Goal: Information Seeking & Learning: Learn about a topic

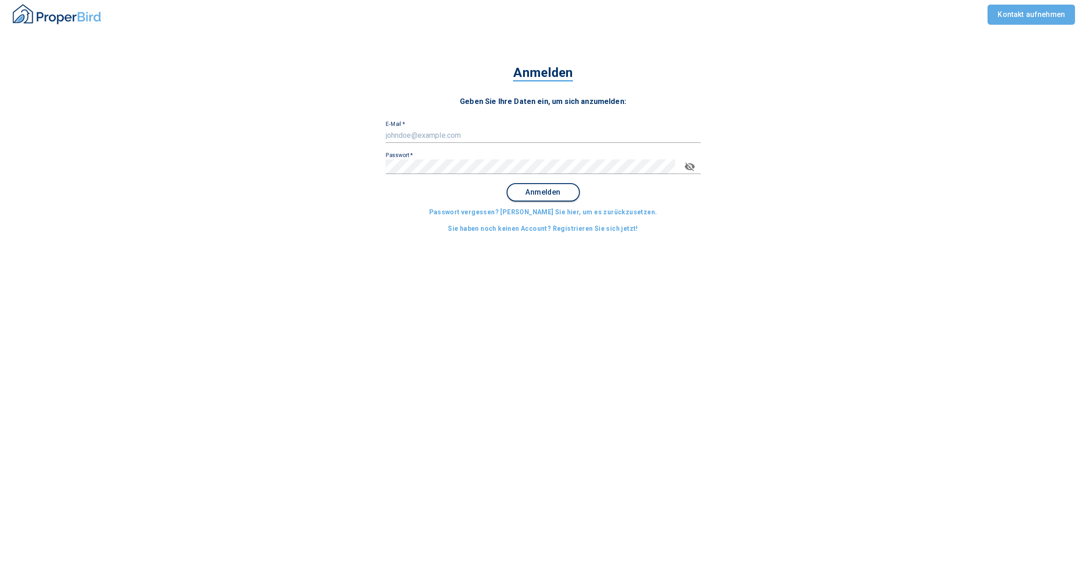
type input "[PERSON_NAME][EMAIL_ADDRESS][DOMAIN_NAME]"
click at [539, 192] on span "Anmelden" at bounding box center [543, 192] width 57 height 8
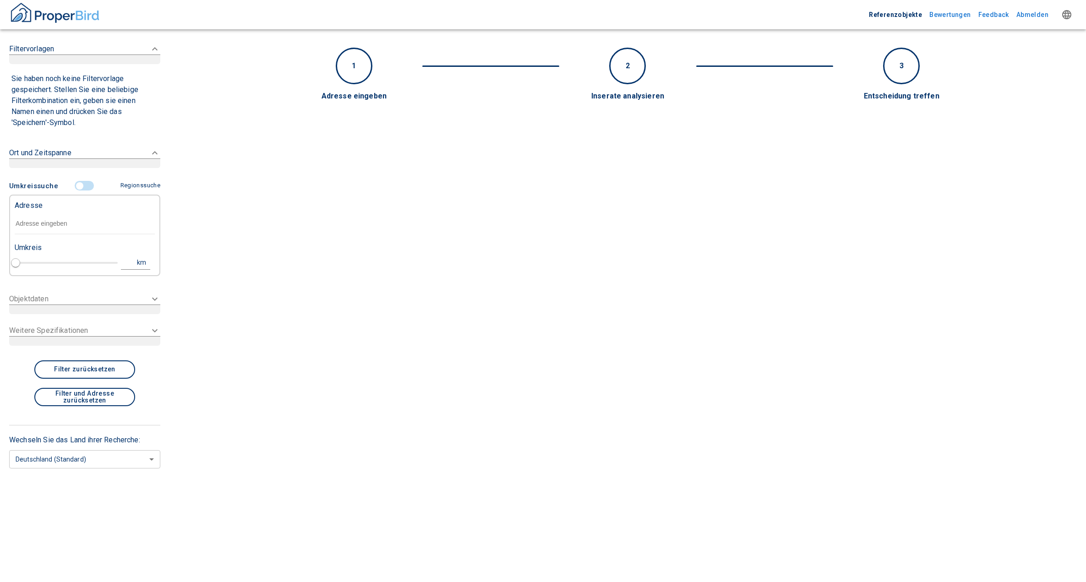
type input "2020"
click at [38, 227] on input "text" at bounding box center [85, 224] width 140 height 21
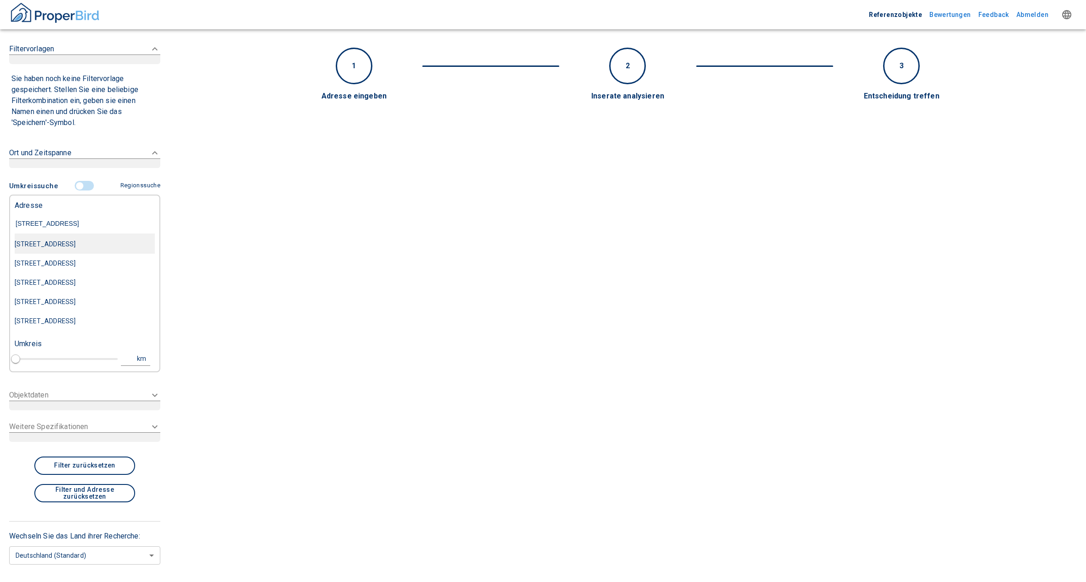
click at [63, 242] on div "[STREET_ADDRESS]" at bounding box center [85, 244] width 140 height 19
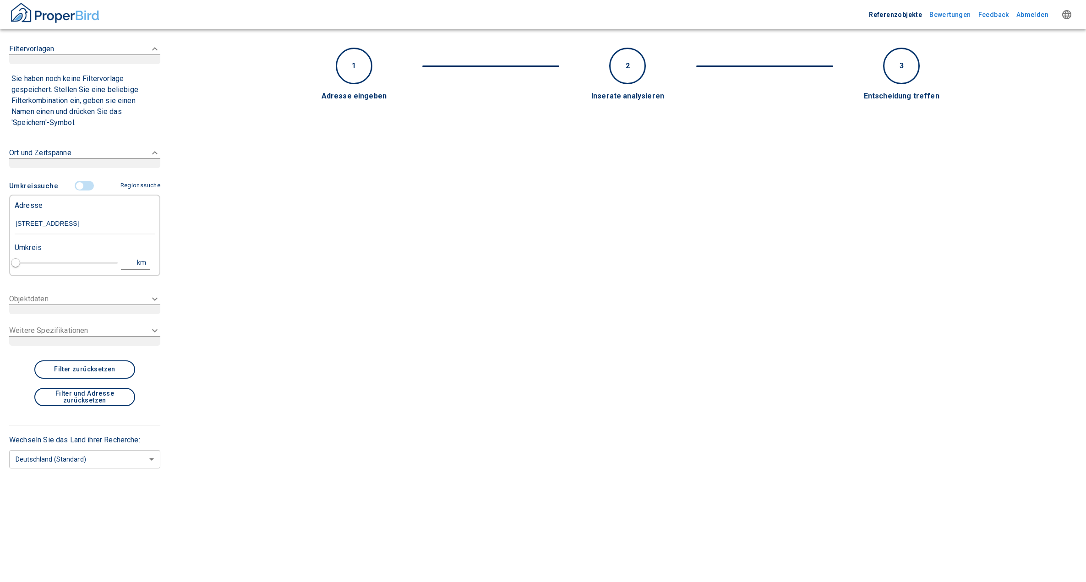
type input "[STREET_ADDRESS]"
type input "1"
type input "2020"
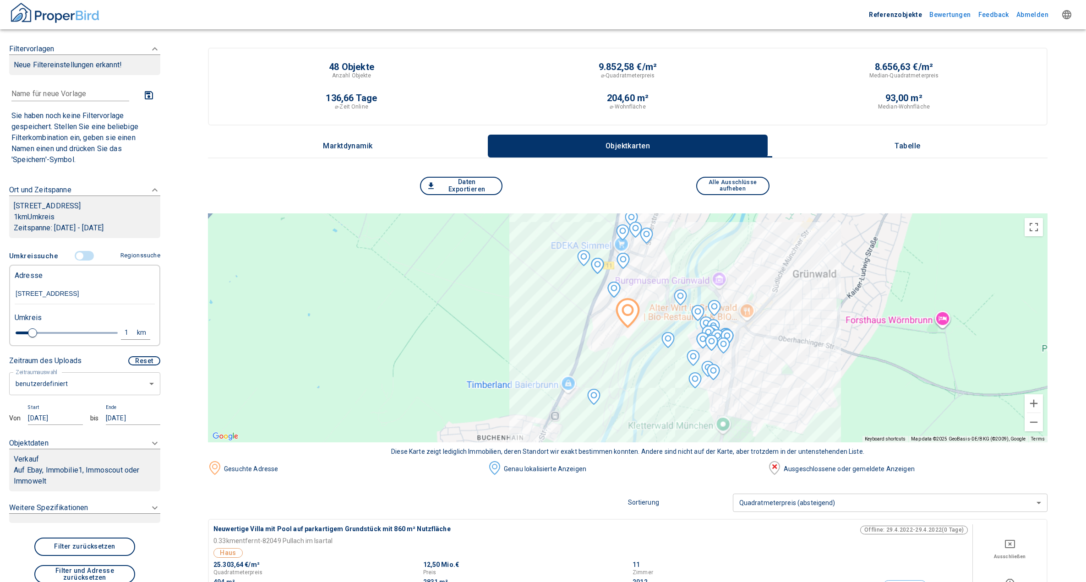
type input "[STREET_ADDRESS]"
click at [114, 465] on div "Verkauf" at bounding box center [85, 459] width 142 height 11
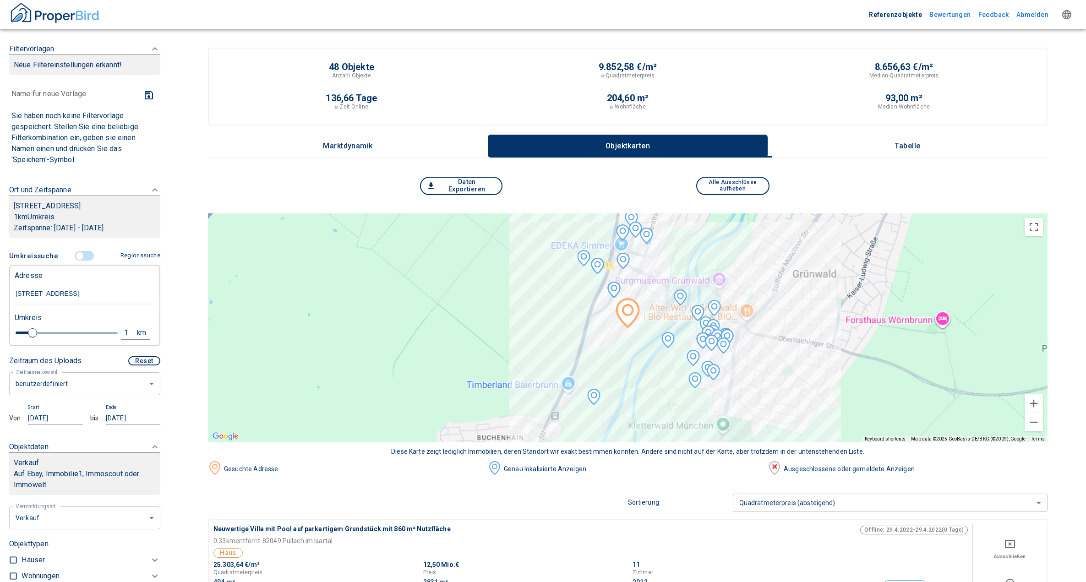
click at [32, 565] on li "Vermietung" at bounding box center [82, 563] width 147 height 16
type input "rent"
type input "2020"
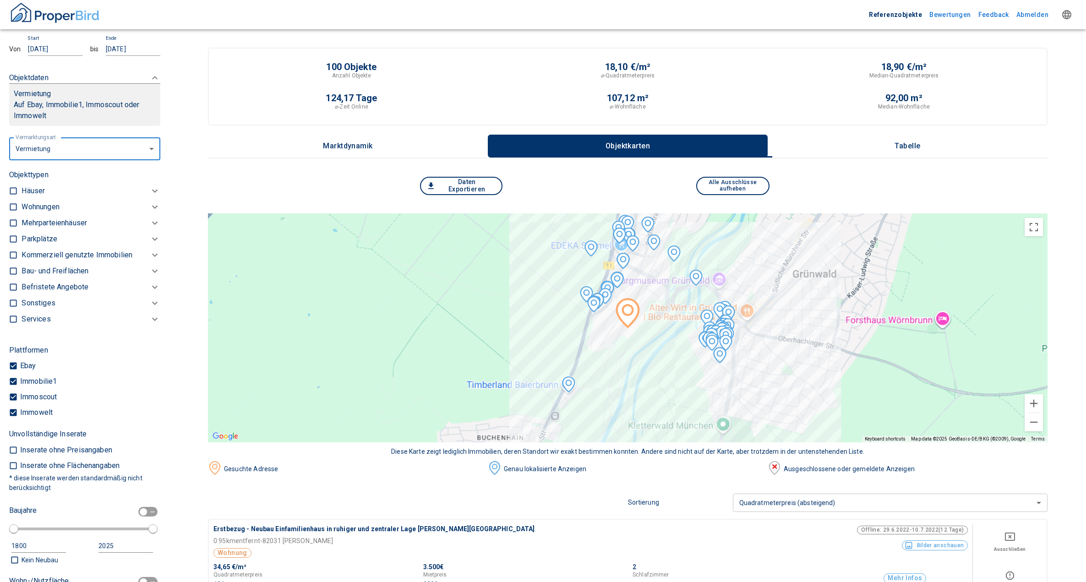
scroll to position [340, 0]
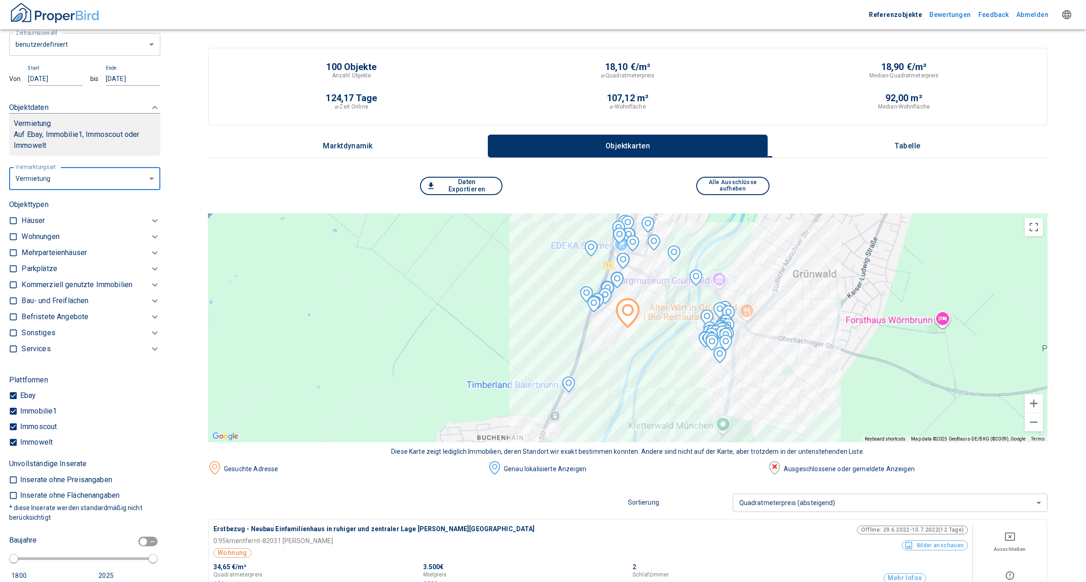
click at [14, 290] on input "checkbox" at bounding box center [13, 284] width 9 height 9
checkbox input "true"
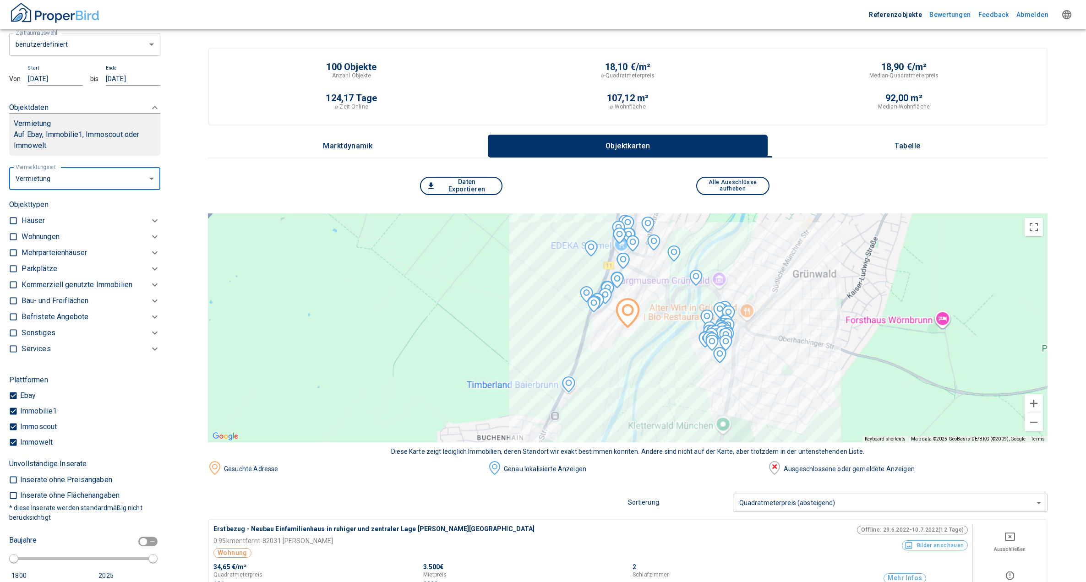
checkbox input "true"
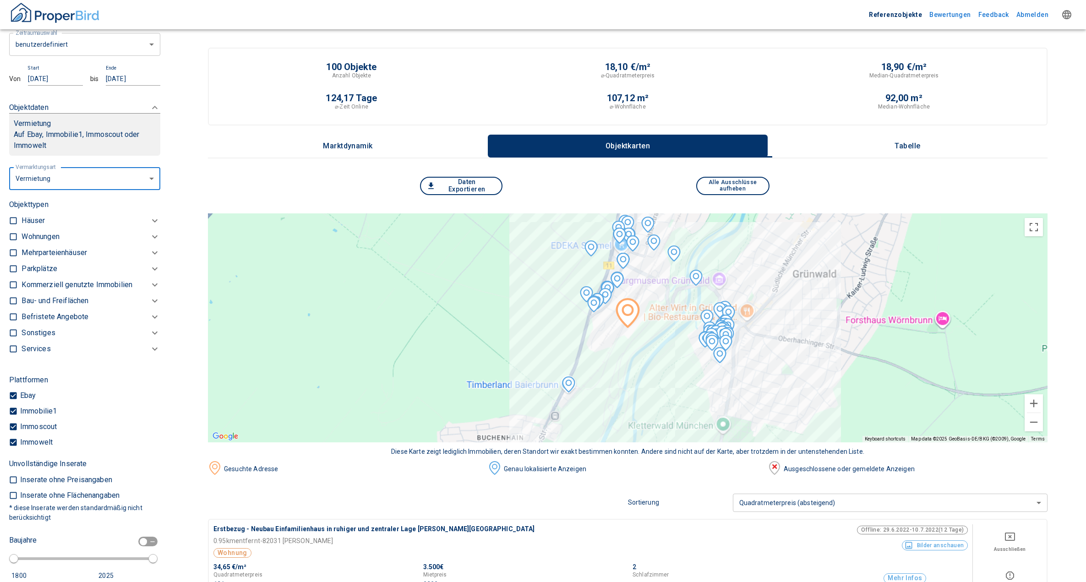
checkbox input "true"
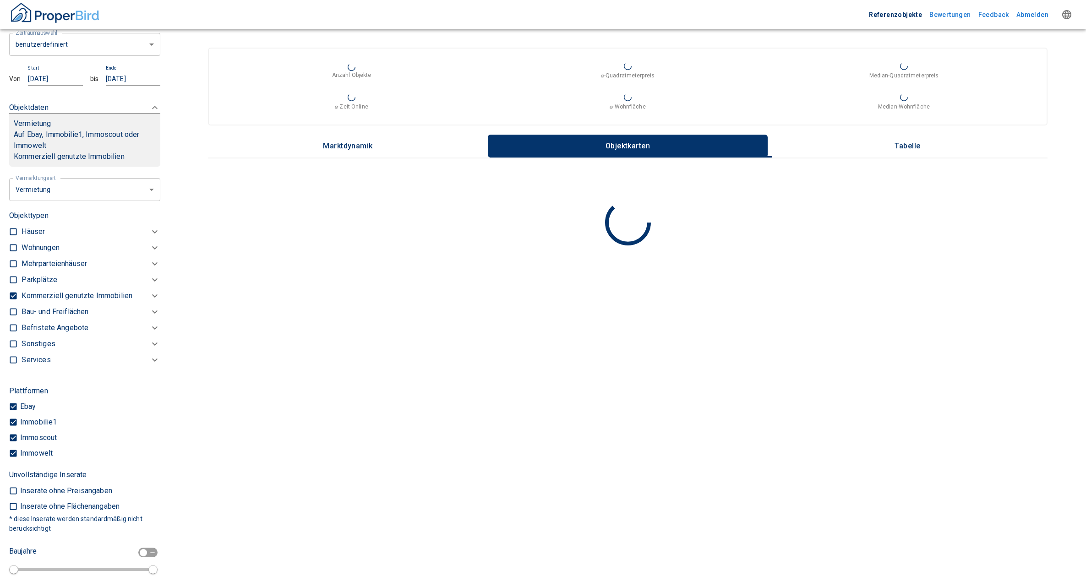
type input "2020"
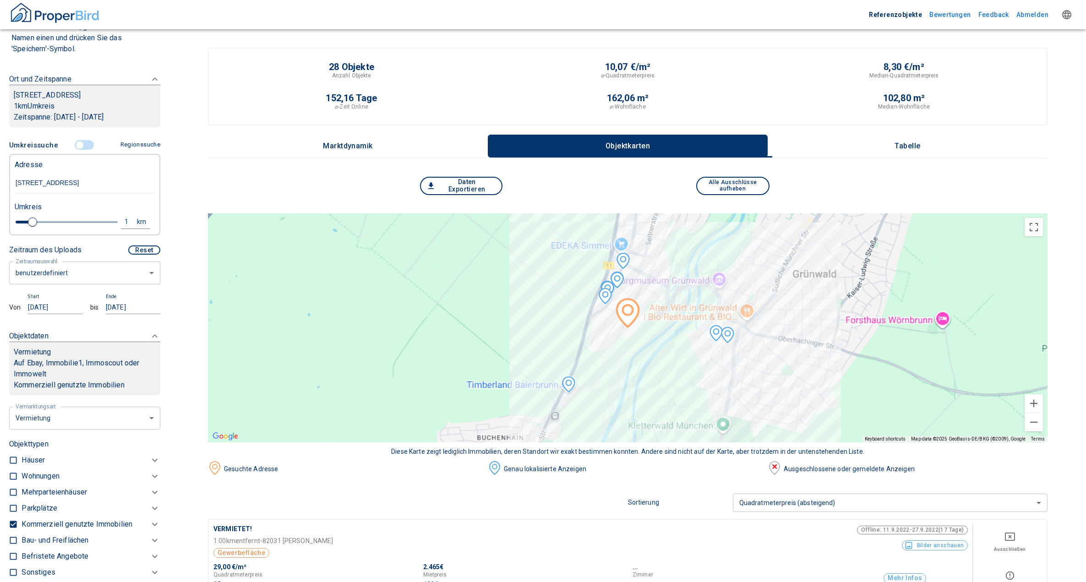
scroll to position [110, 0]
type input "1.2"
type input "2020"
type input "1.4"
type input "2020"
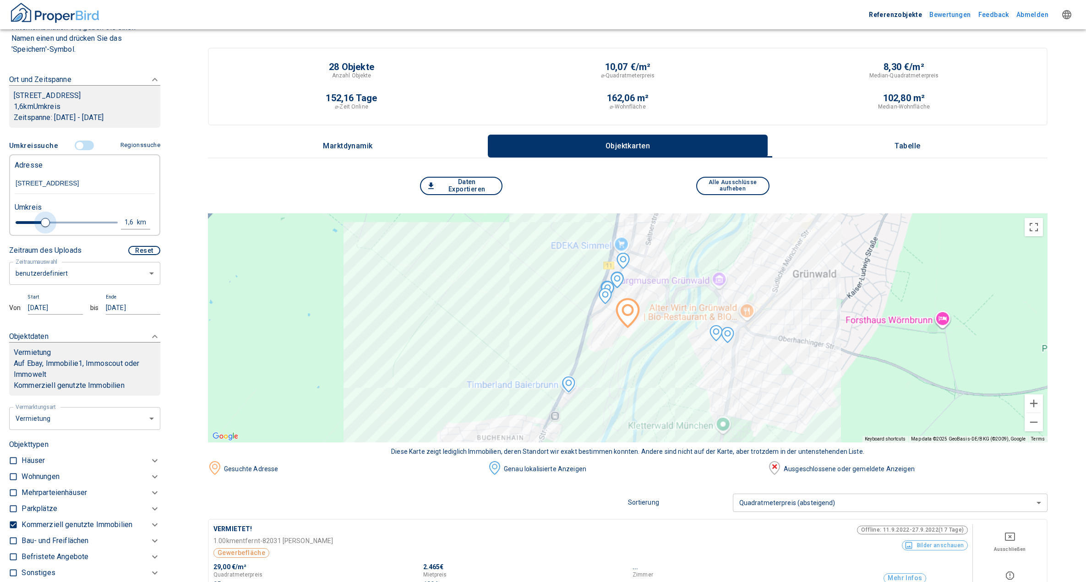
type input "1.6"
type input "2020"
type input "2"
type input "2020"
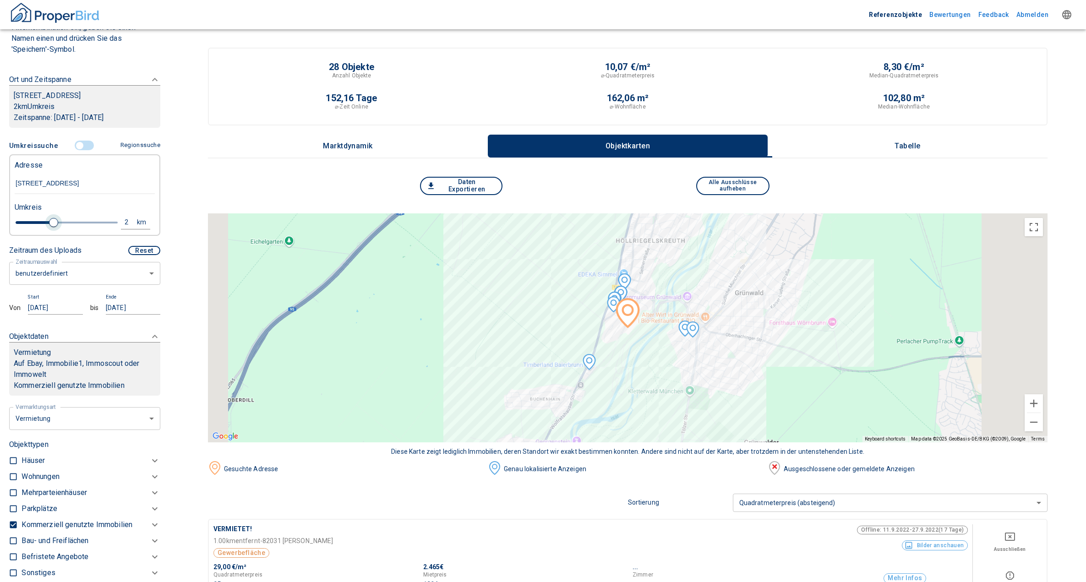
type input "2.2"
type input "2020"
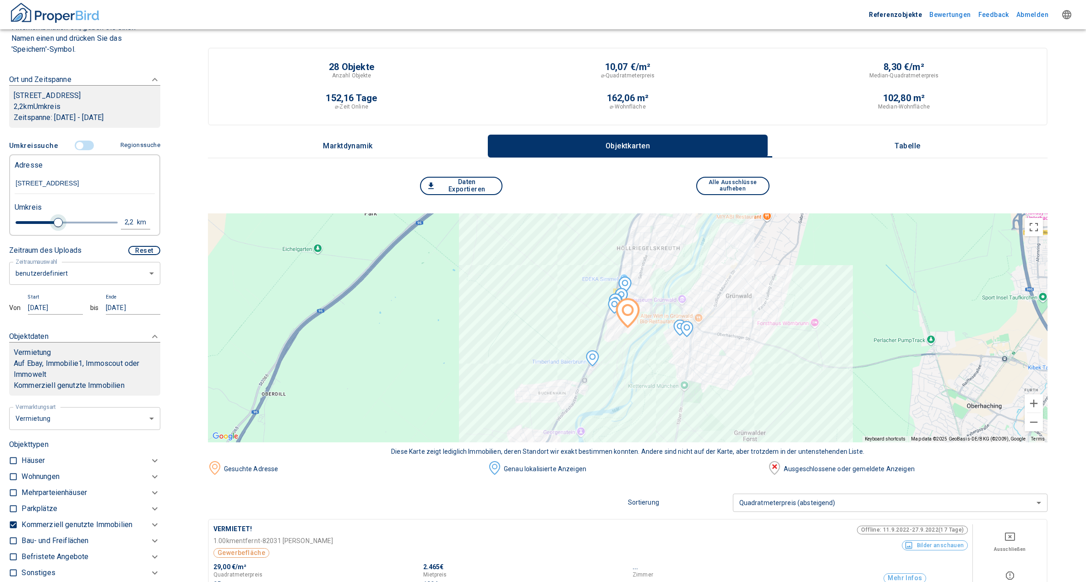
type input "2.4"
type input "2020"
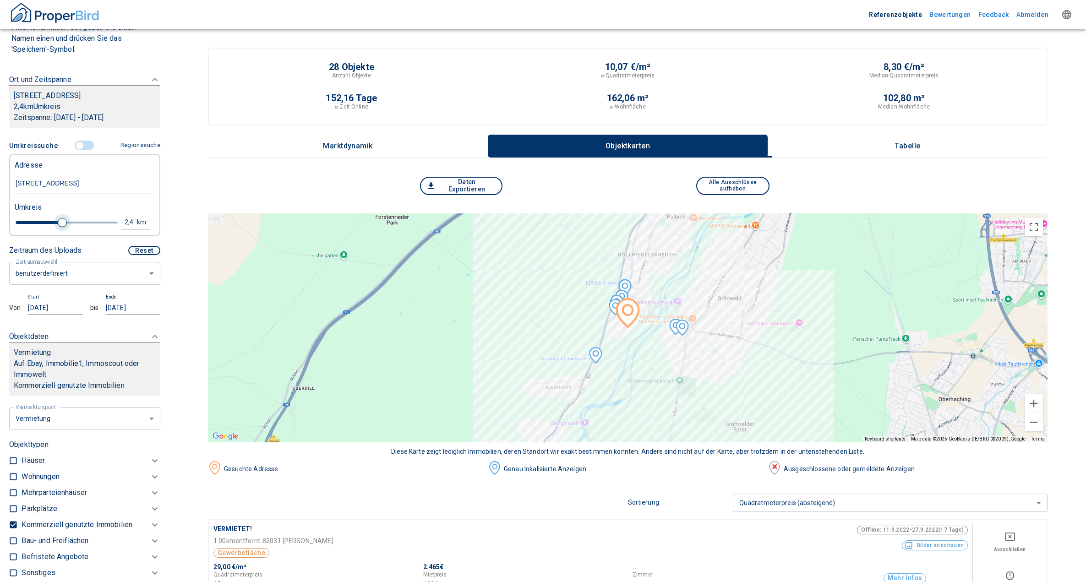
type input "2.6"
type input "2020"
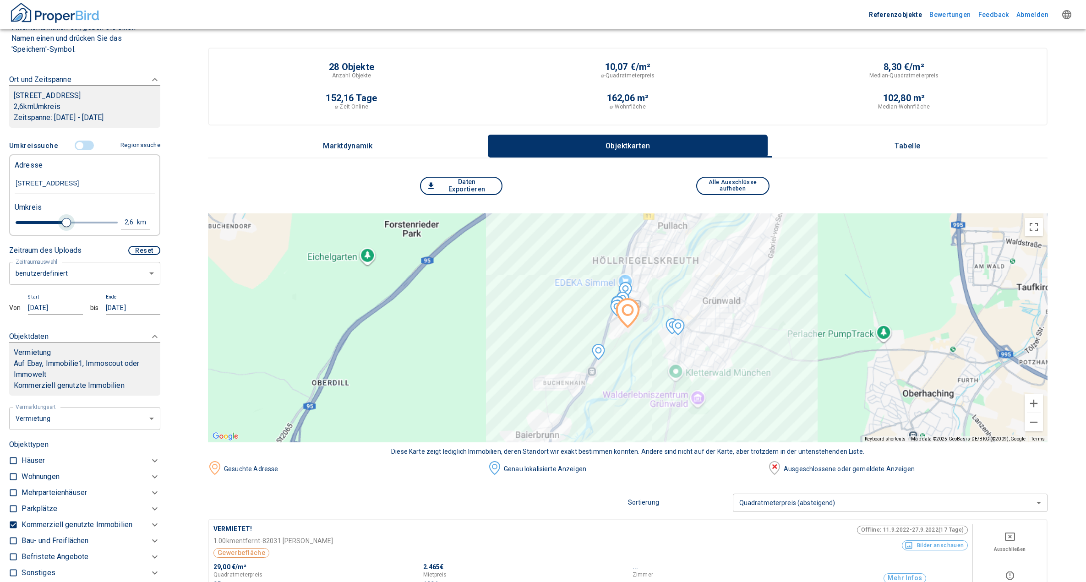
type input "2.8"
type input "2020"
type input "3"
type input "2020"
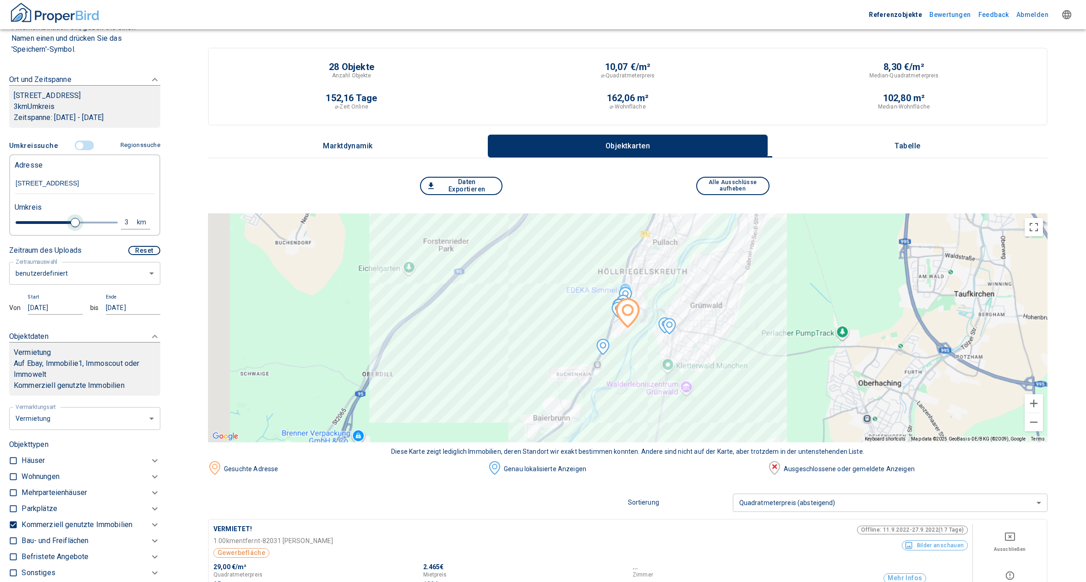
type input "3.2"
type input "2020"
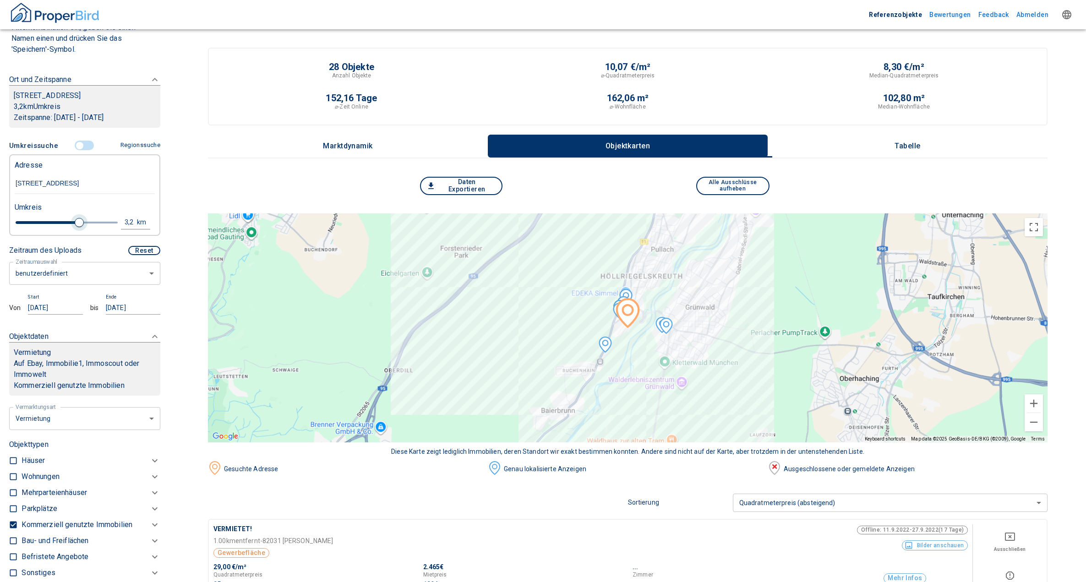
type input "3"
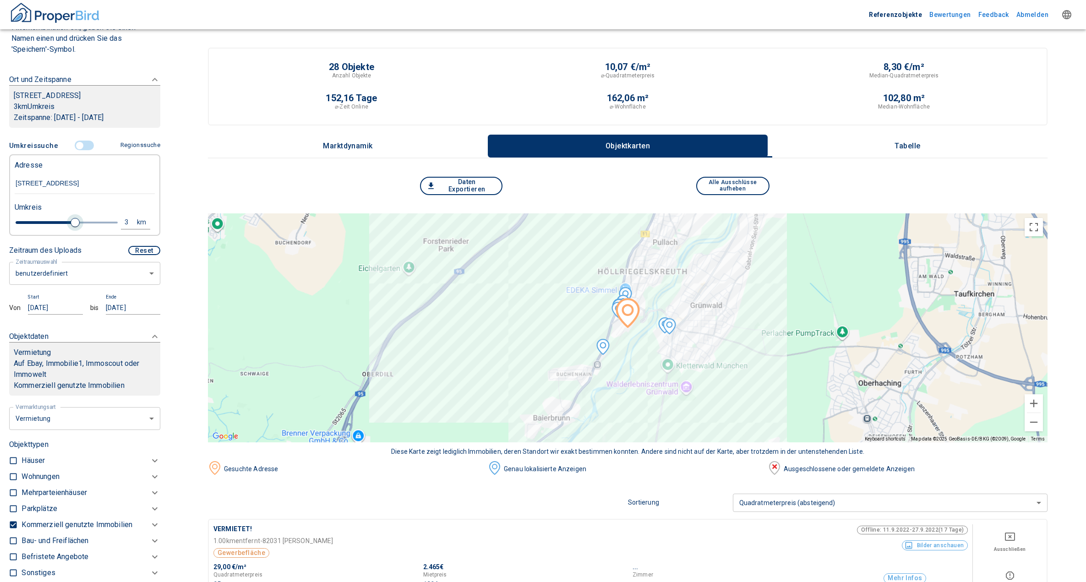
drag, startPoint x: 40, startPoint y: 234, endPoint x: 72, endPoint y: 233, distance: 32.1
click at [72, 227] on span at bounding box center [75, 222] width 9 height 9
type input "2020"
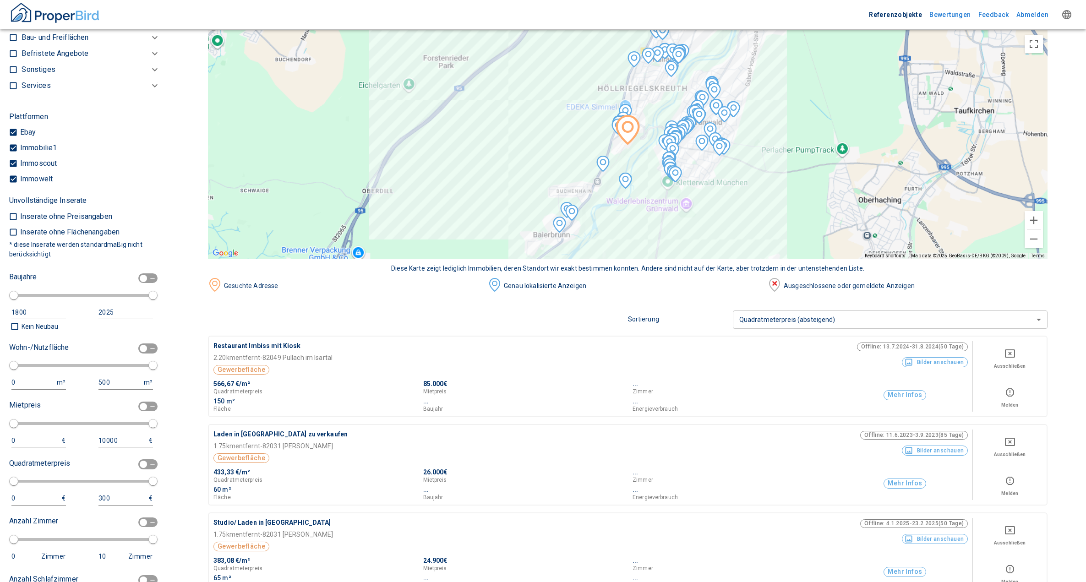
scroll to position [660, 0]
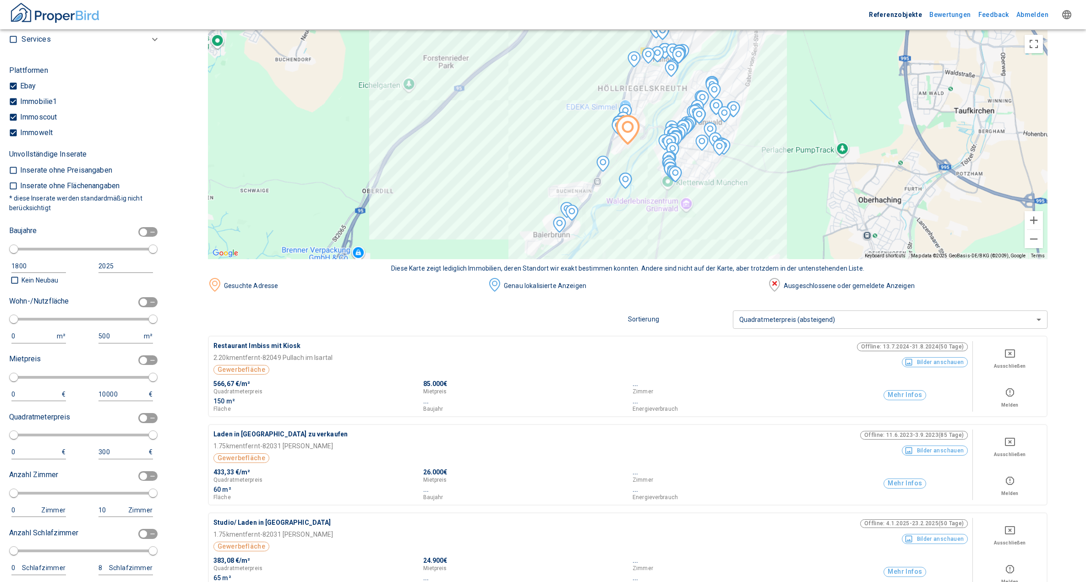
click at [19, 460] on div "0 €" at bounding box center [40, 453] width 59 height 14
drag, startPoint x: 10, startPoint y: 465, endPoint x: 16, endPoint y: 466, distance: 5.7
click at [11, 460] on div "0 € 300 €" at bounding box center [81, 453] width 144 height 14
click at [16, 460] on div "0 €" at bounding box center [40, 453] width 59 height 14
click at [14, 460] on div "0 €" at bounding box center [40, 453] width 59 height 14
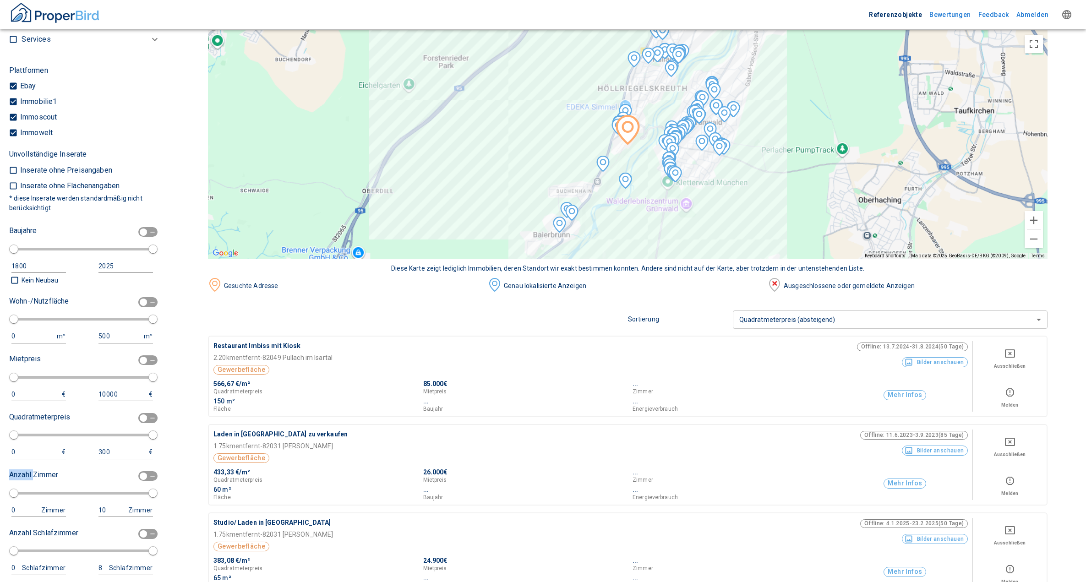
click at [14, 460] on div "0 €" at bounding box center [40, 453] width 59 height 14
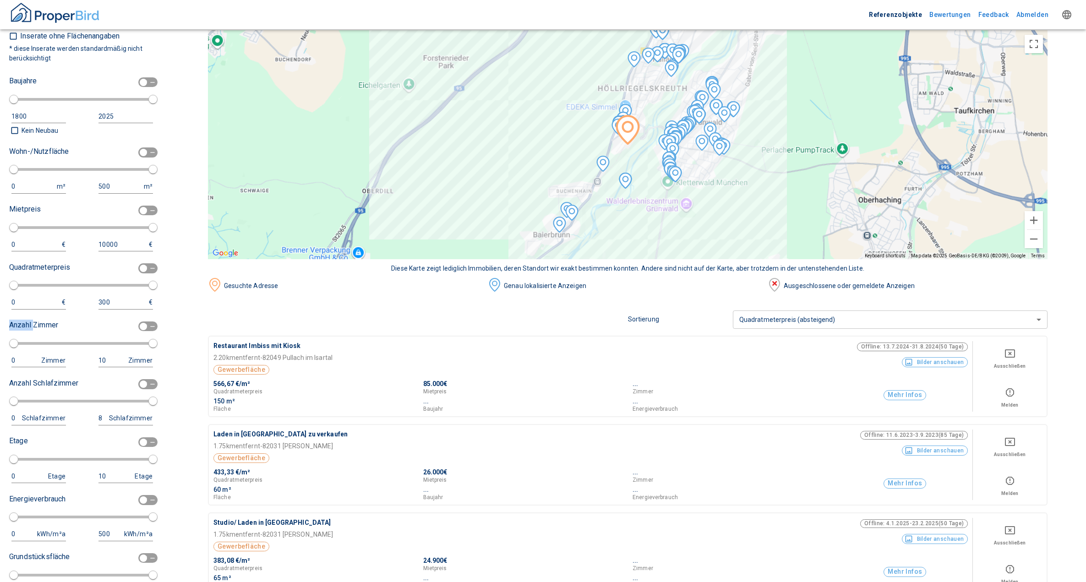
scroll to position [809, 0]
click at [17, 311] on div "0 €" at bounding box center [40, 304] width 59 height 14
click at [12, 311] on div "0 €" at bounding box center [40, 304] width 59 height 14
click at [142, 275] on input "checkbox" at bounding box center [143, 270] width 27 height 10
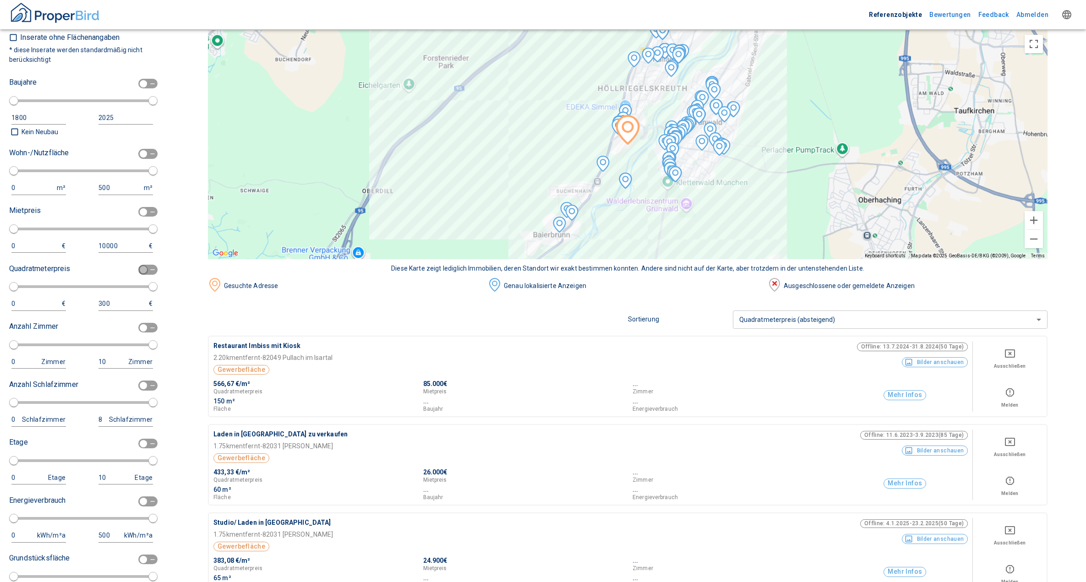
checkbox input "true"
type input "2020"
type input "10"
type input "100"
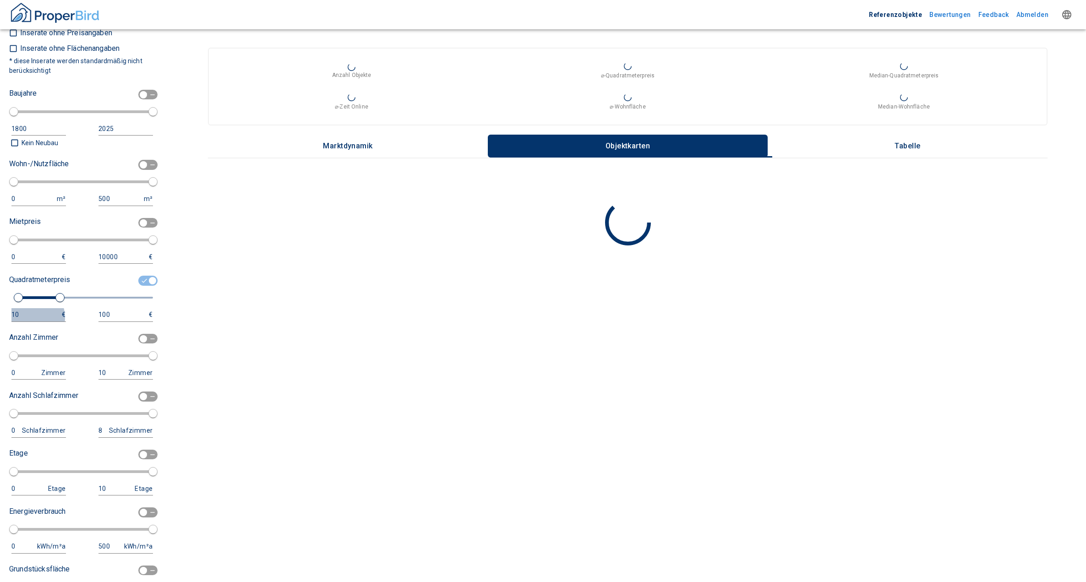
click at [29, 321] on div "10" at bounding box center [29, 314] width 36 height 11
drag, startPoint x: 27, startPoint y: 328, endPoint x: 3, endPoint y: 326, distance: 24.4
click at [3, 326] on div "Filtervorlagen Neue Filtereinstellungen erkannt! Name für neue Vorlage x Sie ha…" at bounding box center [85, 291] width 170 height 582
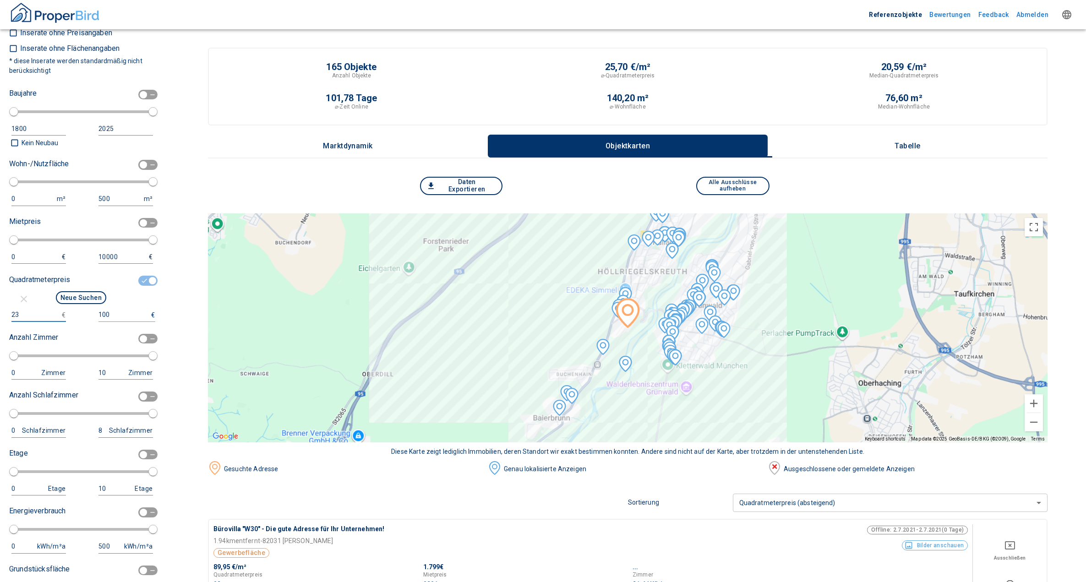
type input "23"
drag, startPoint x: 109, startPoint y: 328, endPoint x: 88, endPoint y: 328, distance: 21.1
click at [88, 322] on div "23 € 100 €" at bounding box center [81, 314] width 144 height 13
type input "33"
click at [90, 304] on button "Neue Suchen" at bounding box center [81, 297] width 50 height 13
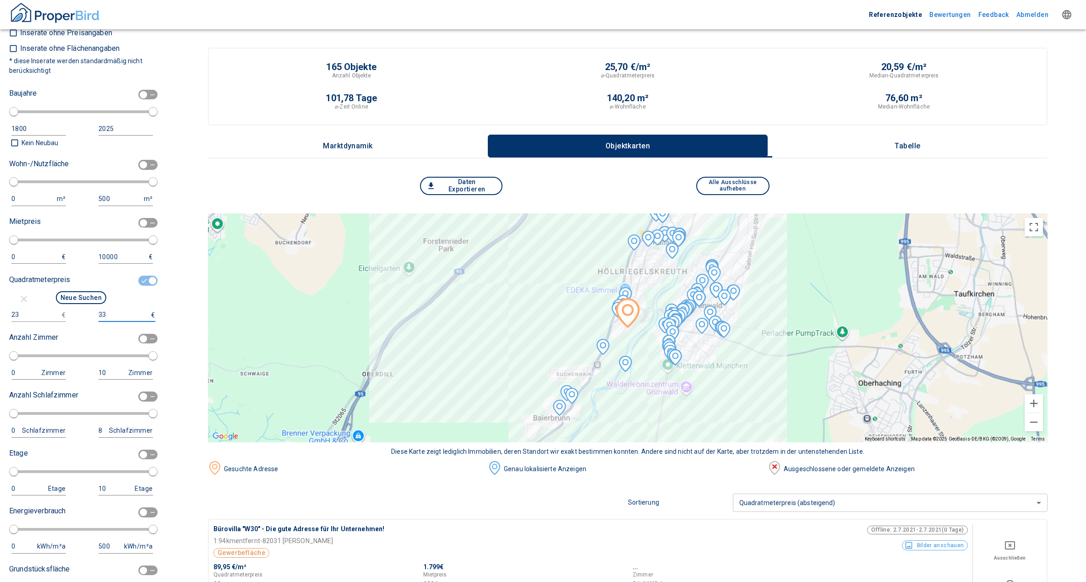
type input "2020"
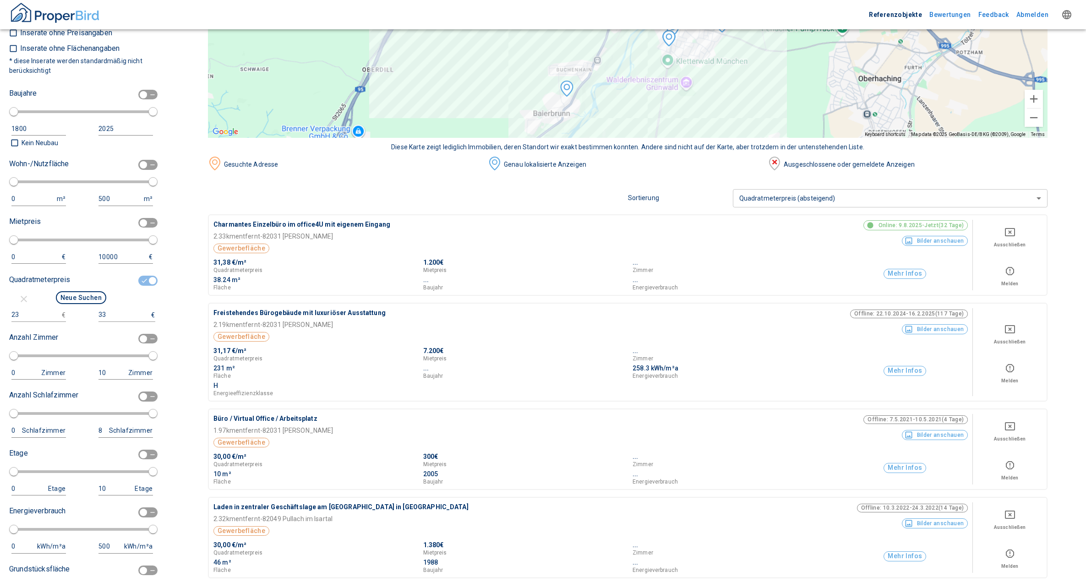
scroll to position [321, 0]
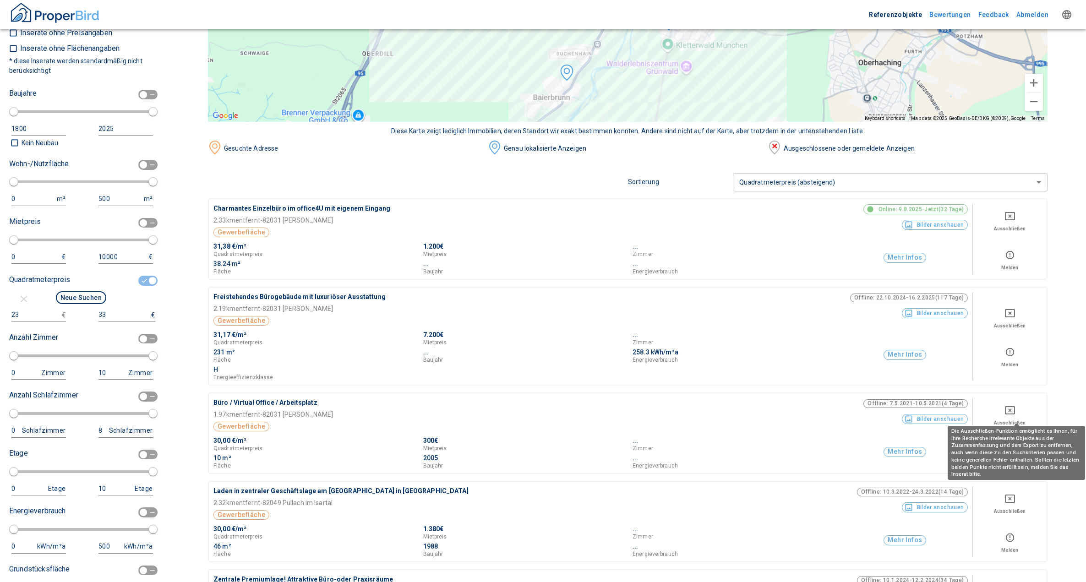
click at [1016, 407] on icon "Deselect for this search" at bounding box center [1010, 410] width 11 height 11
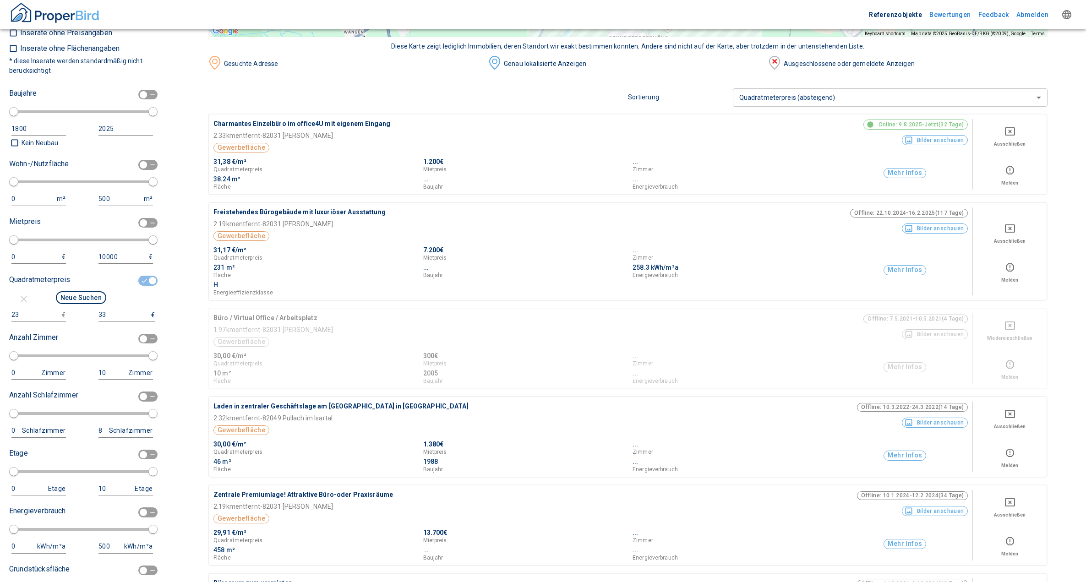
scroll to position [412, 0]
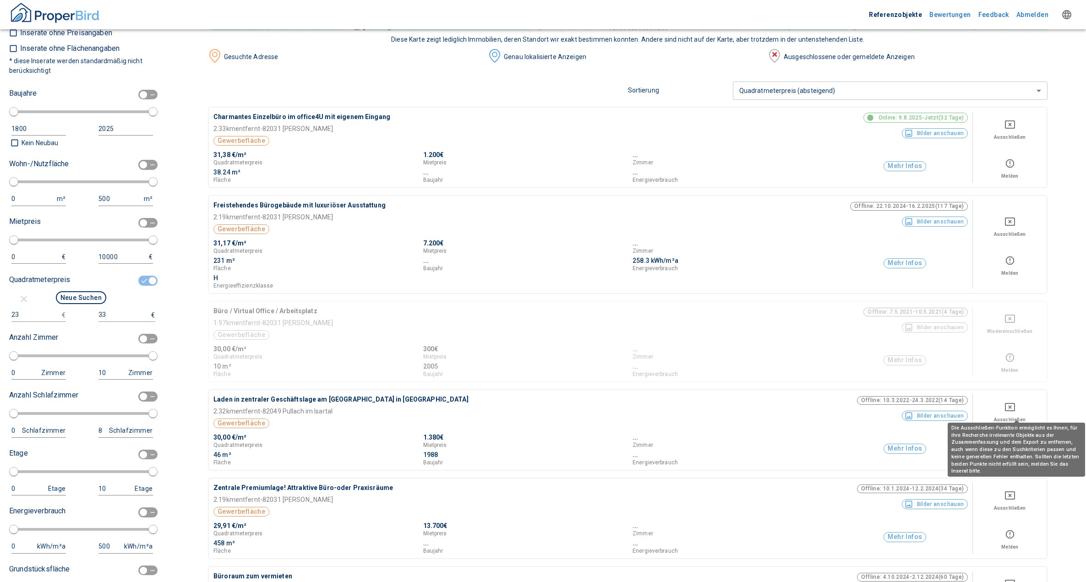
click at [1016, 408] on icon "Deselect for this search" at bounding box center [1010, 407] width 11 height 11
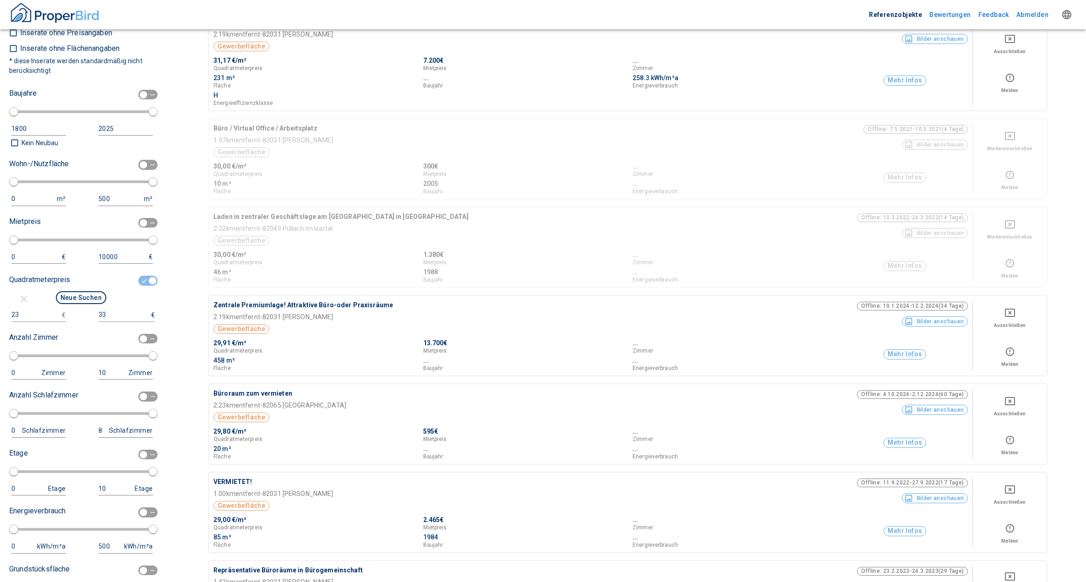
scroll to position [596, 0]
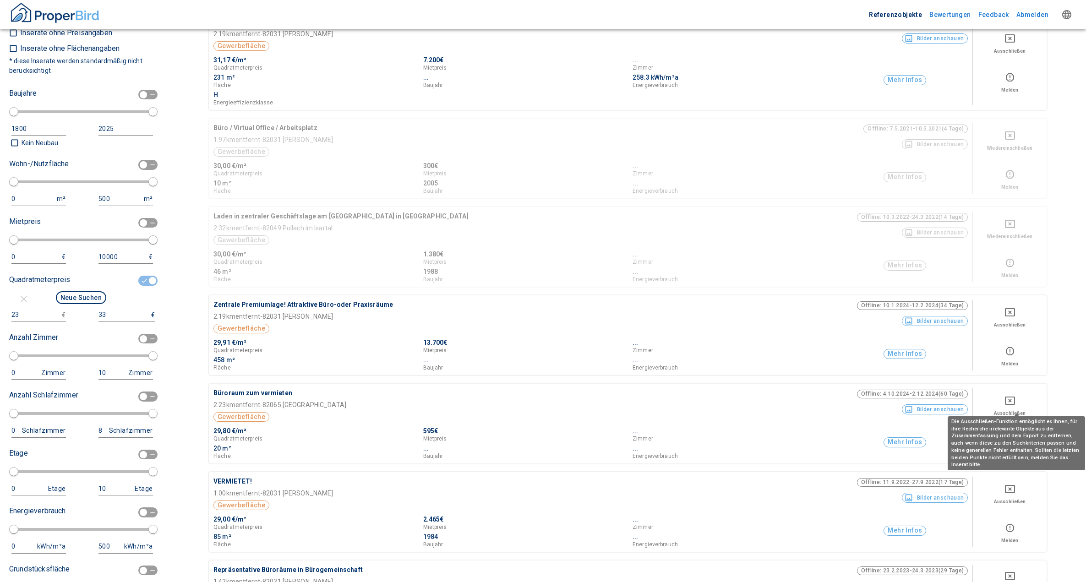
click at [1015, 402] on icon "Deselect for this search" at bounding box center [1010, 401] width 10 height 8
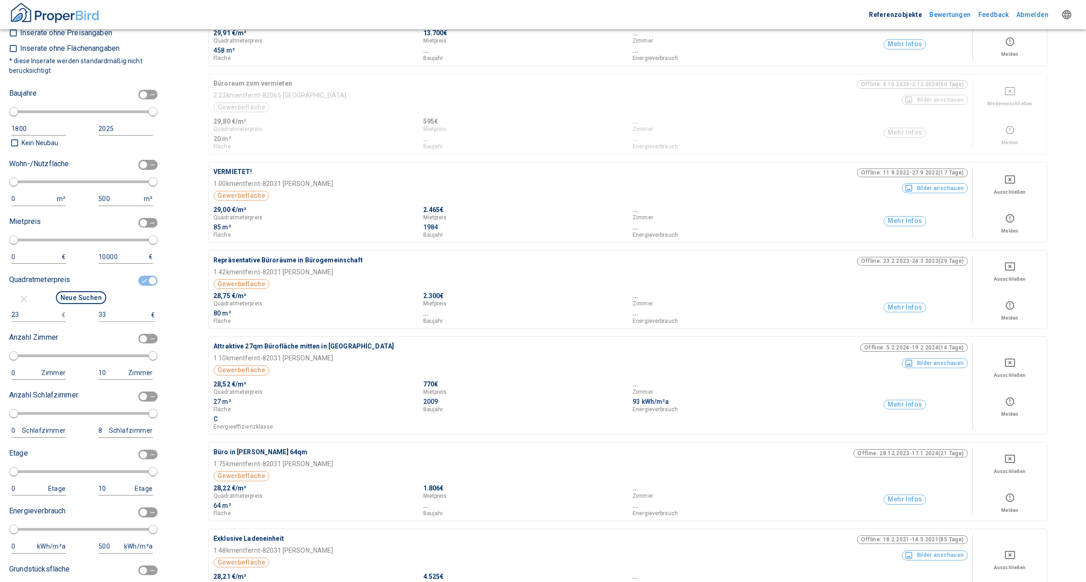
scroll to position [916, 0]
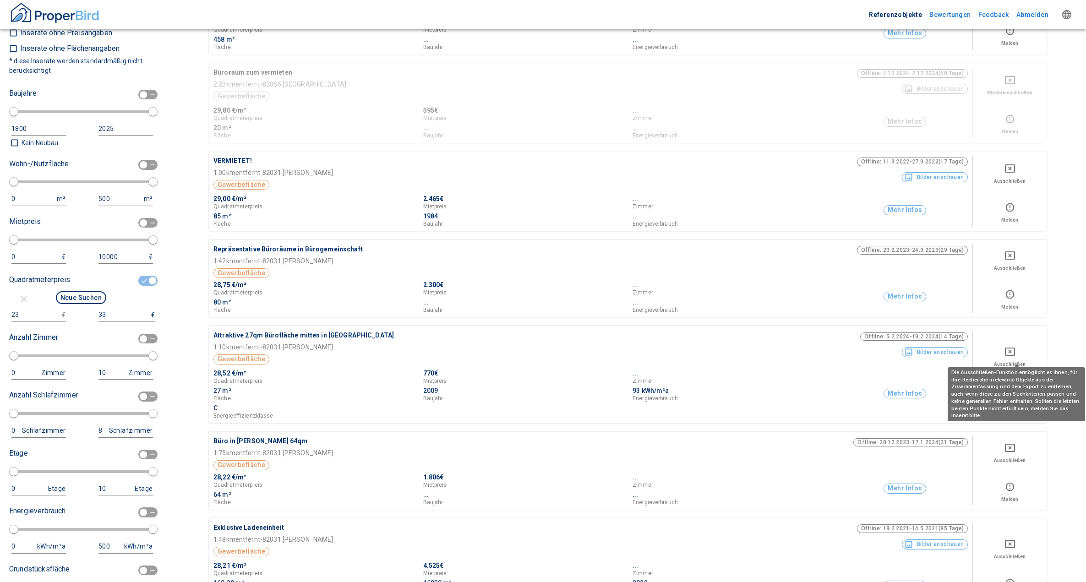
click at [1016, 352] on icon "Deselect for this search" at bounding box center [1010, 351] width 11 height 11
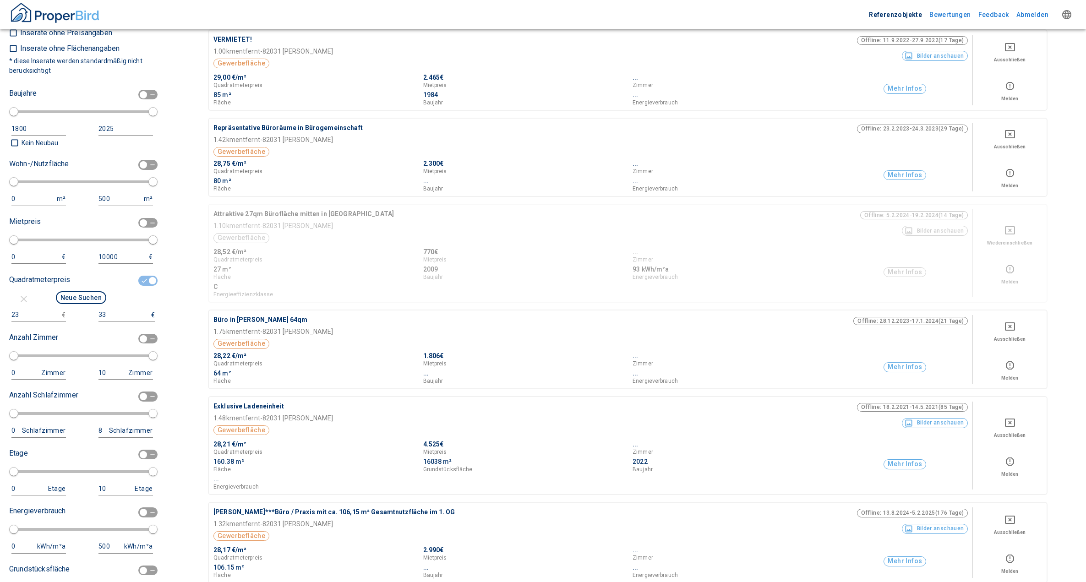
scroll to position [1054, 0]
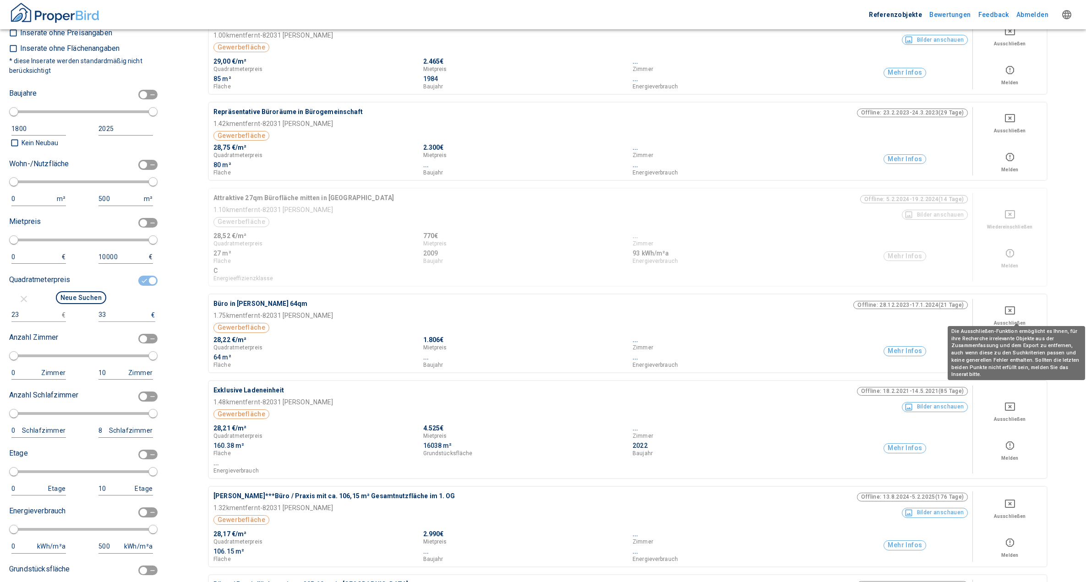
click at [1016, 307] on icon "Deselect for this search" at bounding box center [1010, 310] width 11 height 11
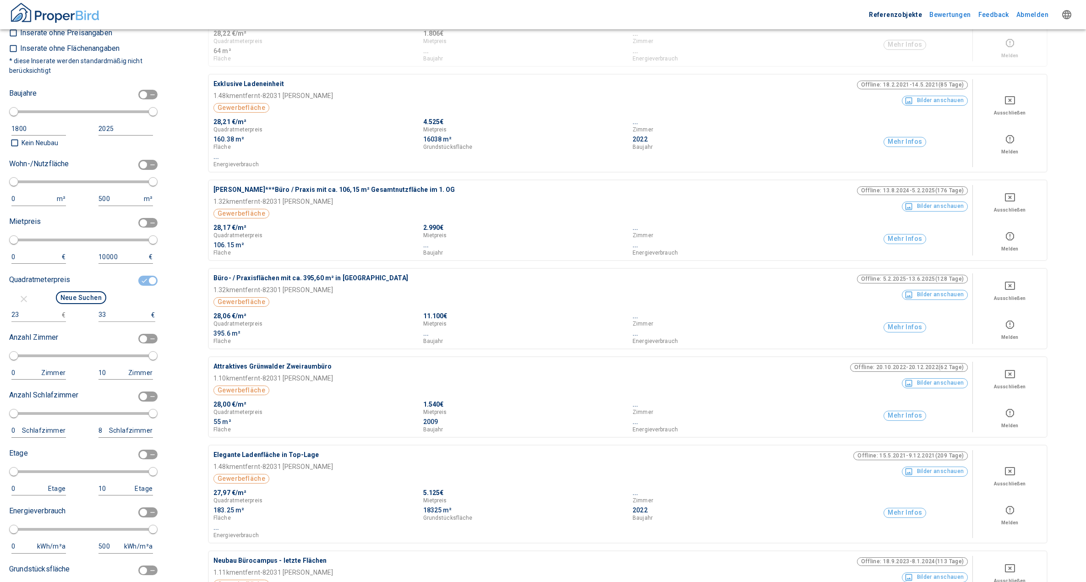
scroll to position [1375, 0]
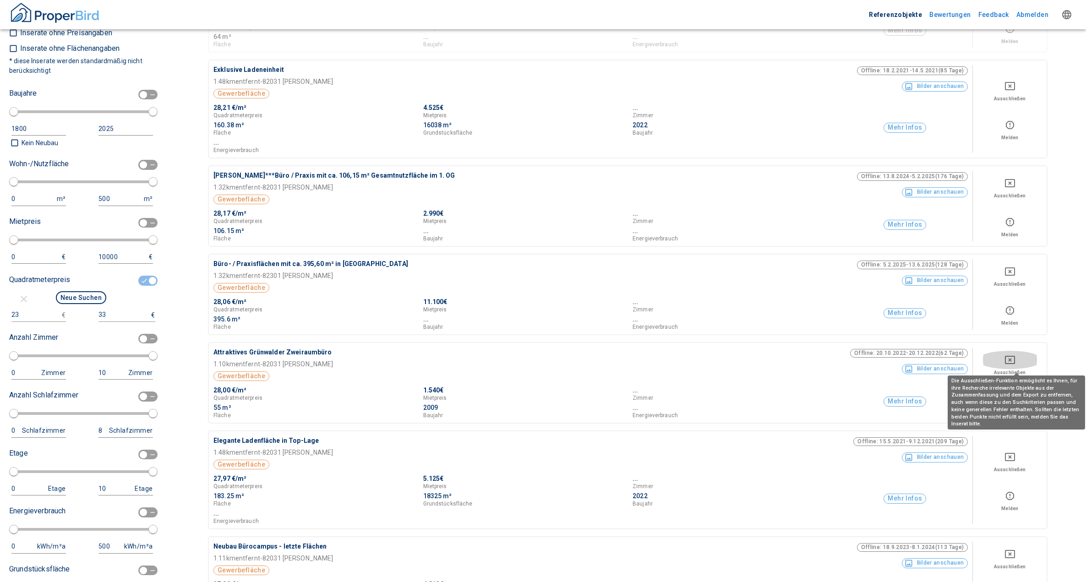
click at [1014, 360] on icon "Deselect for this search" at bounding box center [1010, 360] width 11 height 11
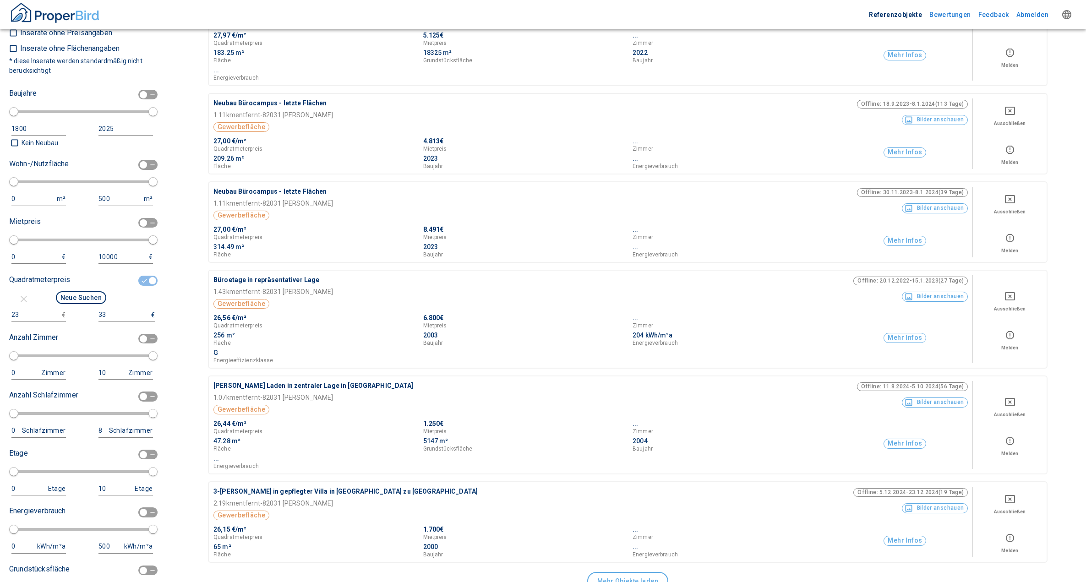
scroll to position [1833, 0]
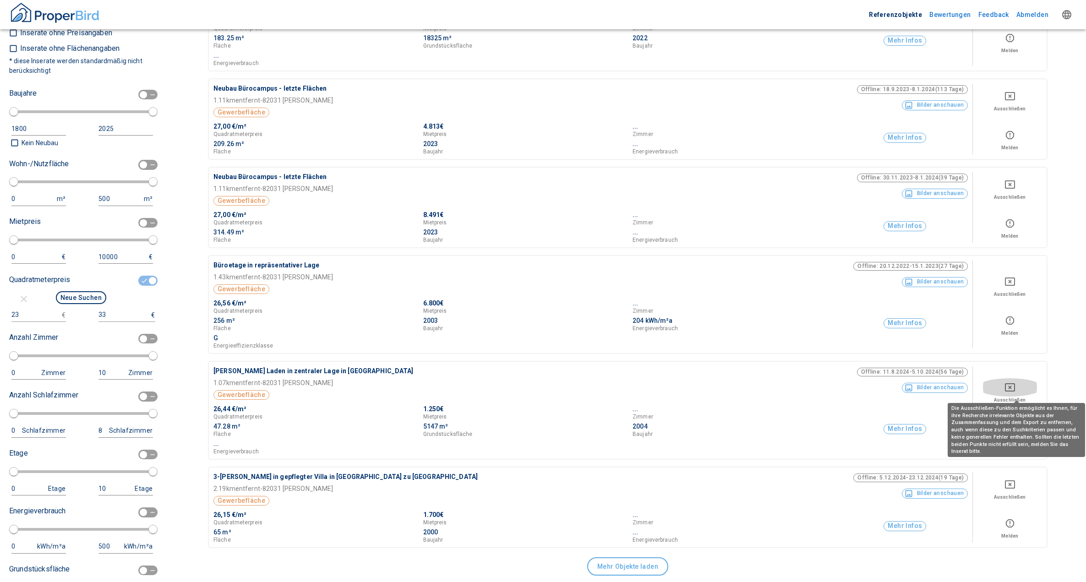
click at [1015, 388] on icon "Deselect for this search" at bounding box center [1010, 387] width 11 height 11
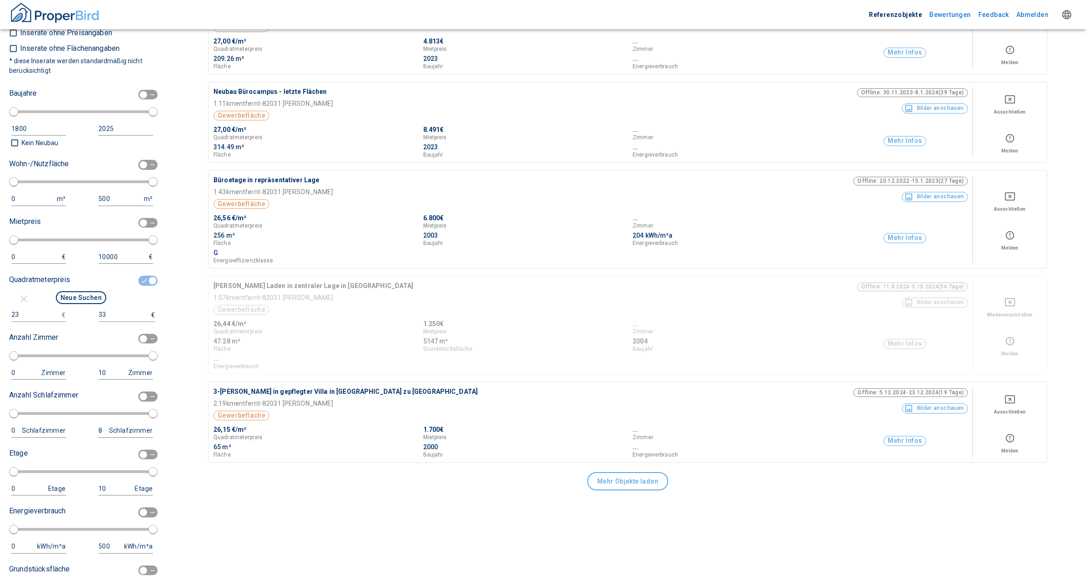
scroll to position [1924, 0]
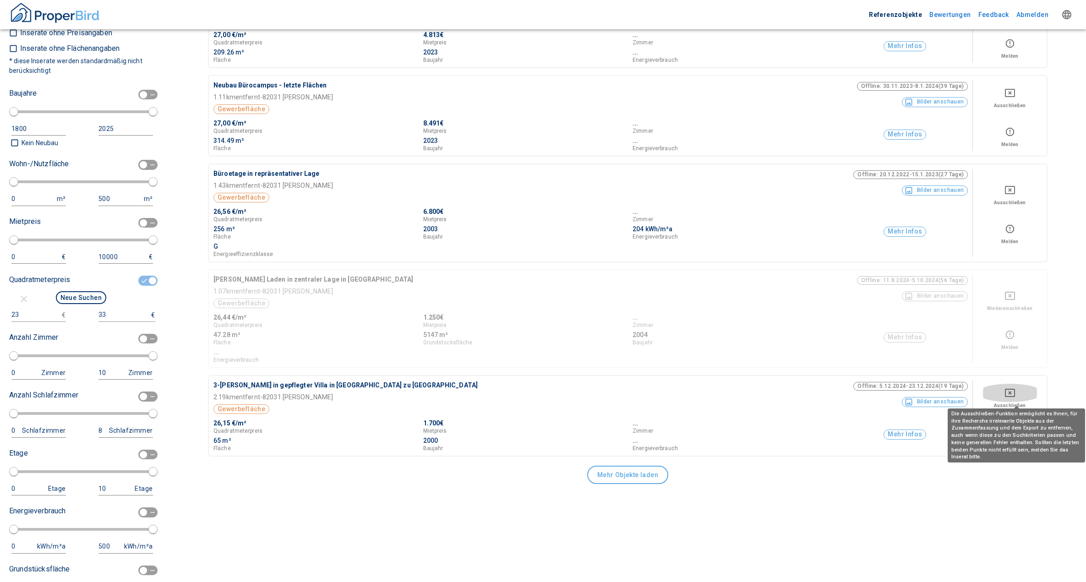
click at [1014, 394] on icon "Deselect for this search" at bounding box center [1010, 393] width 11 height 11
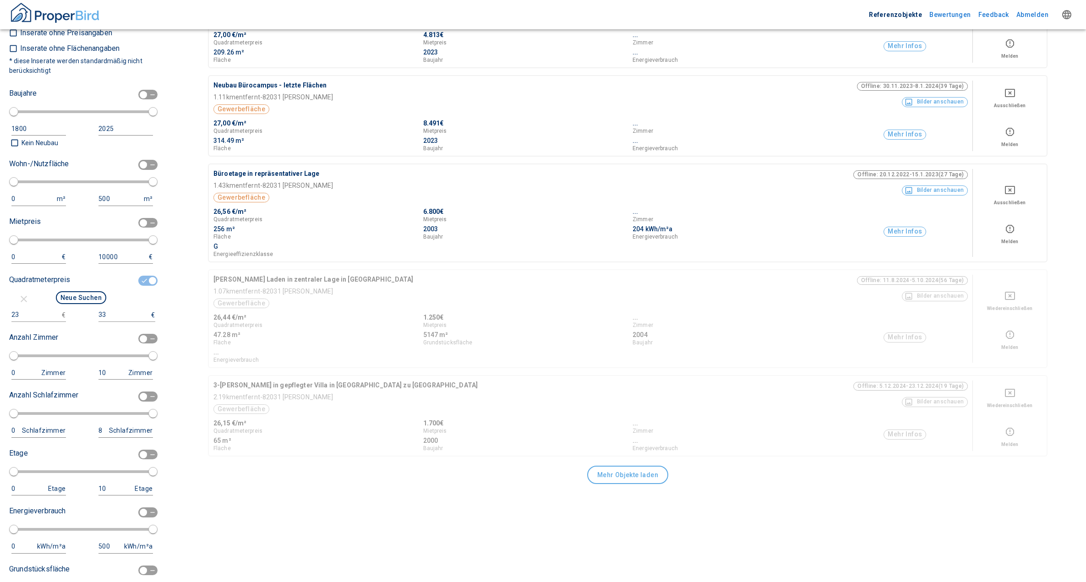
click at [651, 475] on button "Mehr Objekte laden" at bounding box center [627, 475] width 81 height 18
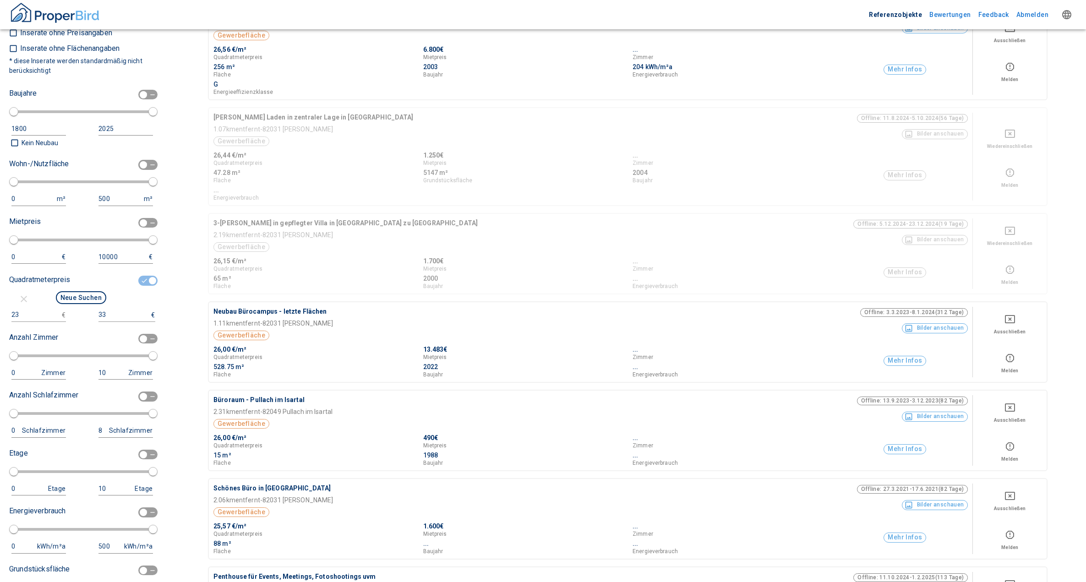
scroll to position [2108, 0]
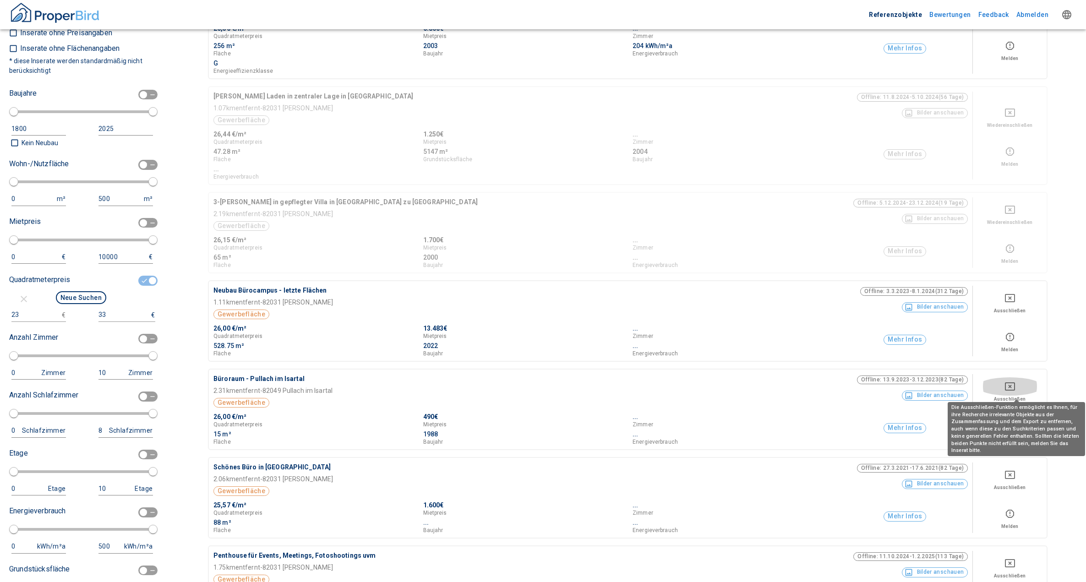
click at [1015, 386] on icon "Deselect for this search" at bounding box center [1010, 387] width 10 height 8
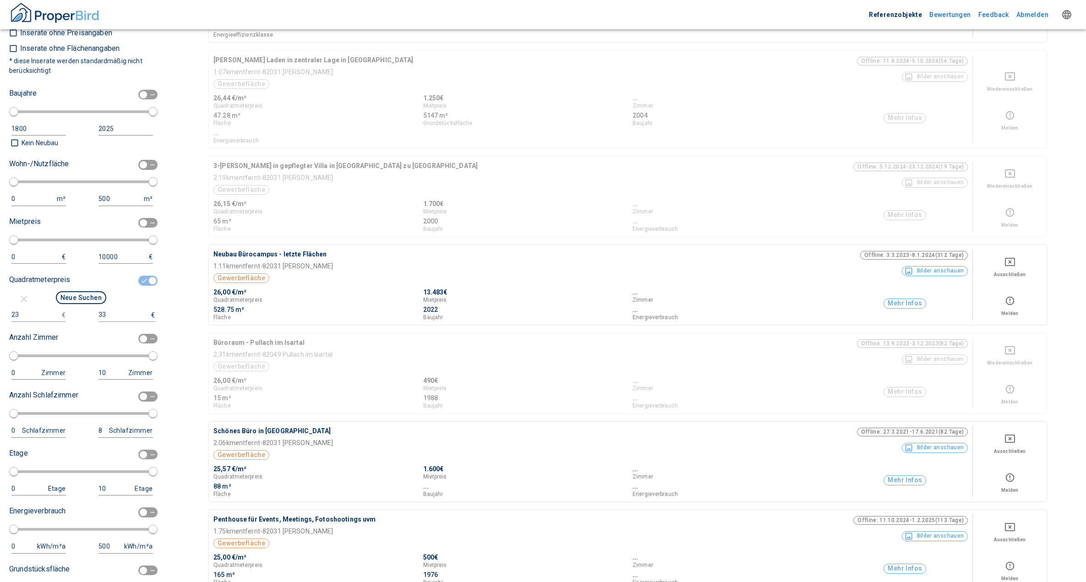
scroll to position [2245, 0]
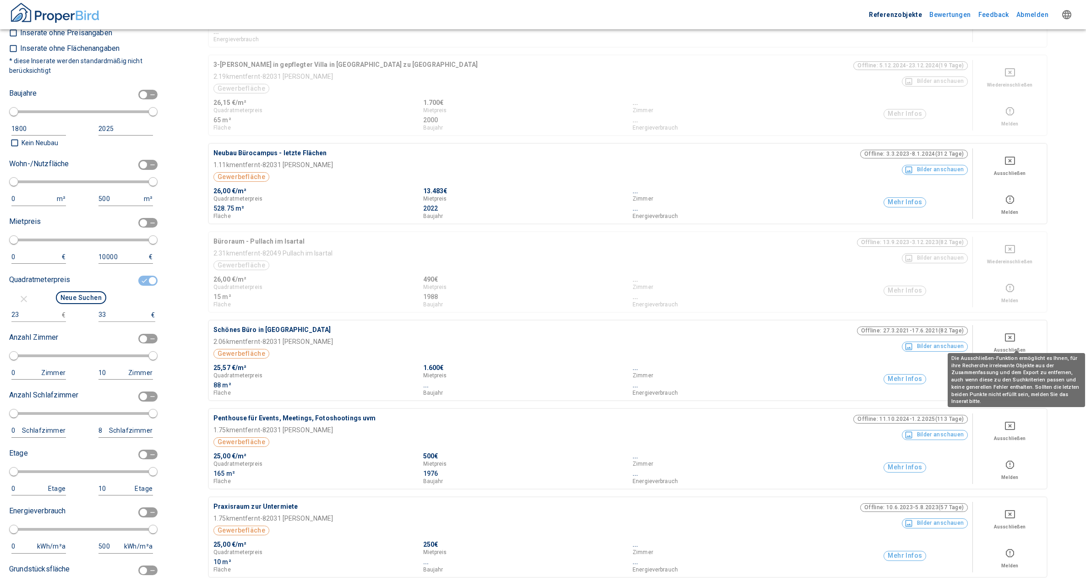
click at [1016, 340] on icon "Deselect for this search" at bounding box center [1010, 337] width 11 height 11
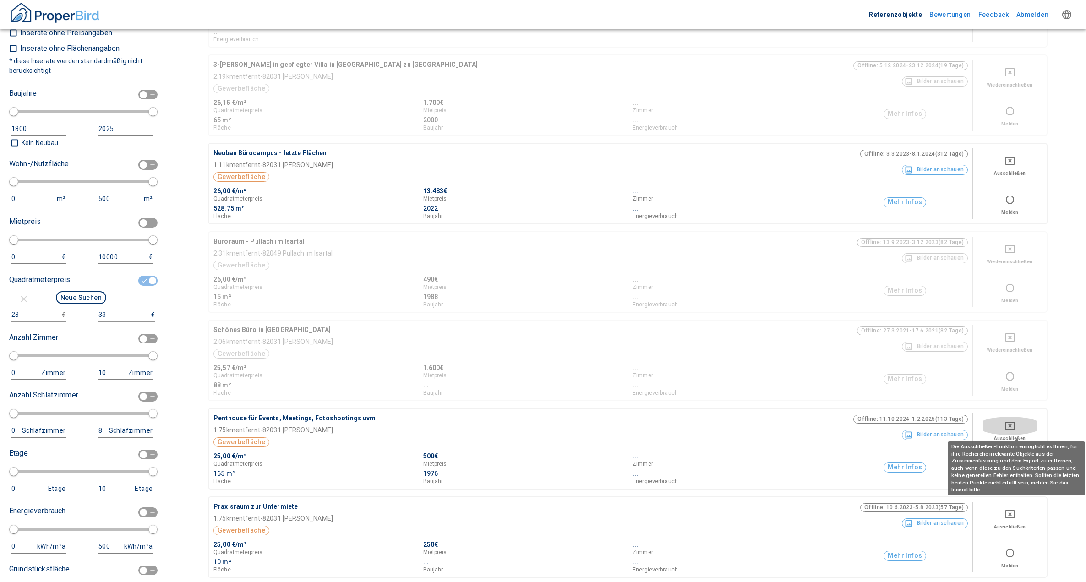
click at [1016, 426] on icon "Deselect for this search" at bounding box center [1010, 426] width 11 height 11
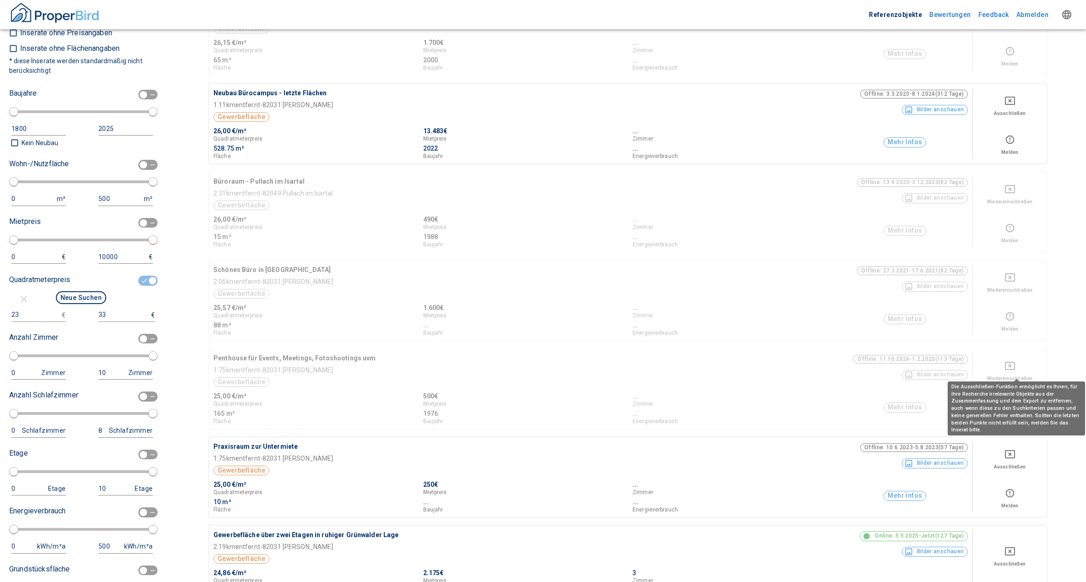
scroll to position [2291, 0]
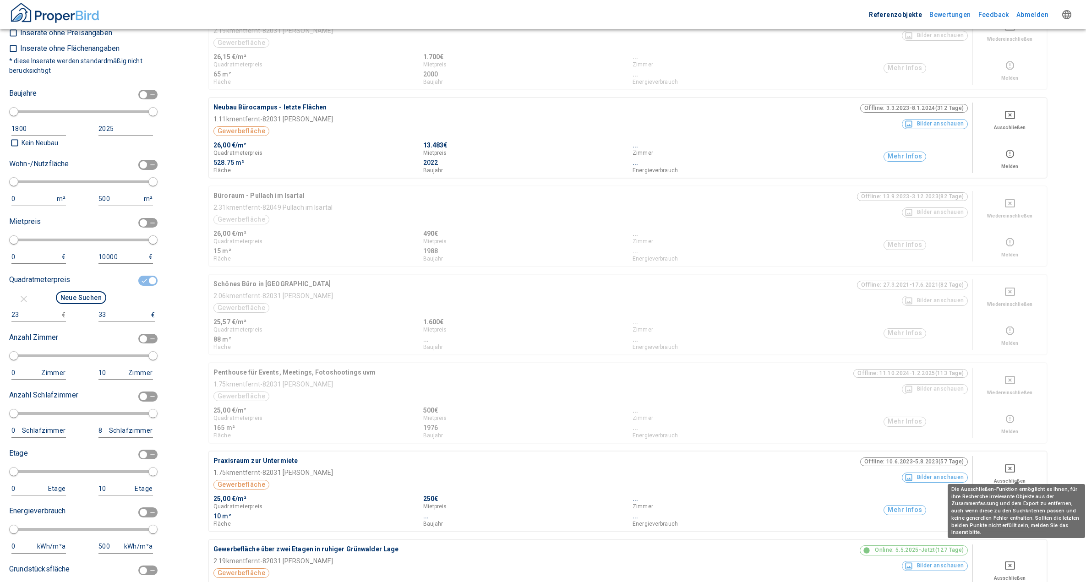
click at [1016, 467] on icon "Deselect for this search" at bounding box center [1010, 468] width 11 height 11
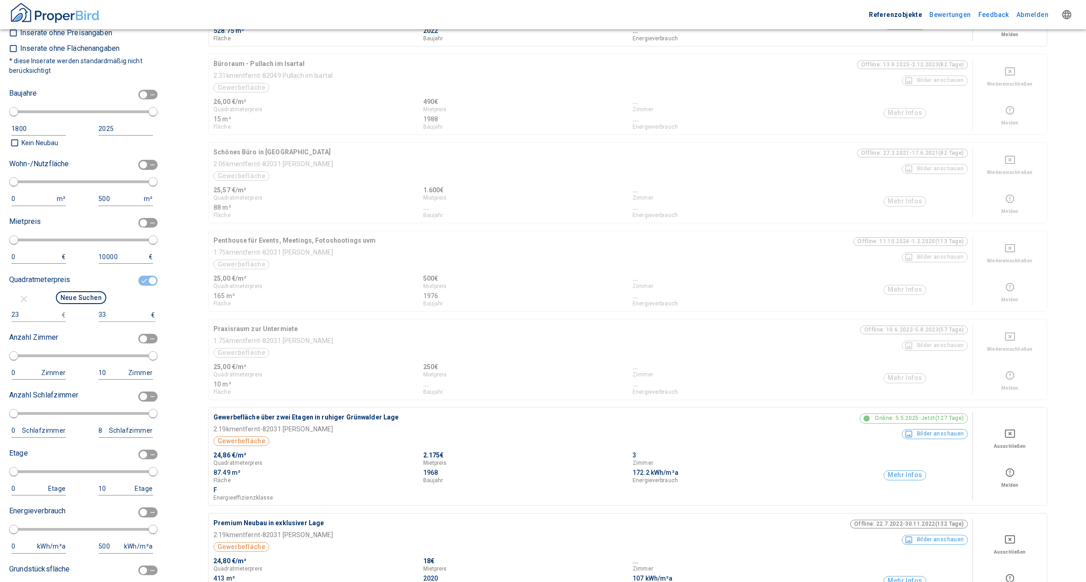
scroll to position [2474, 0]
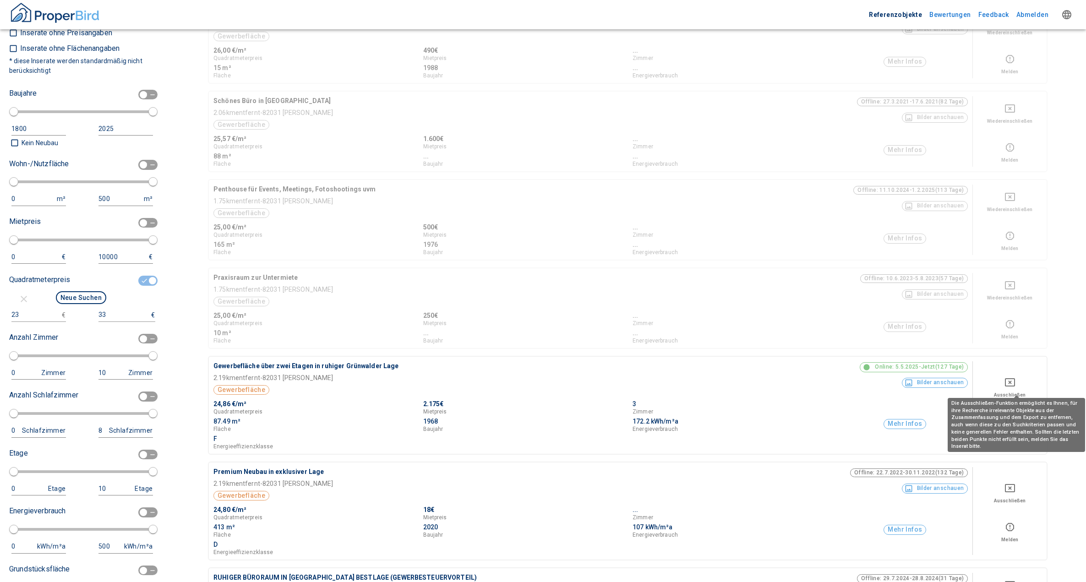
click at [1018, 389] on button "Deselect for this search" at bounding box center [1010, 382] width 65 height 18
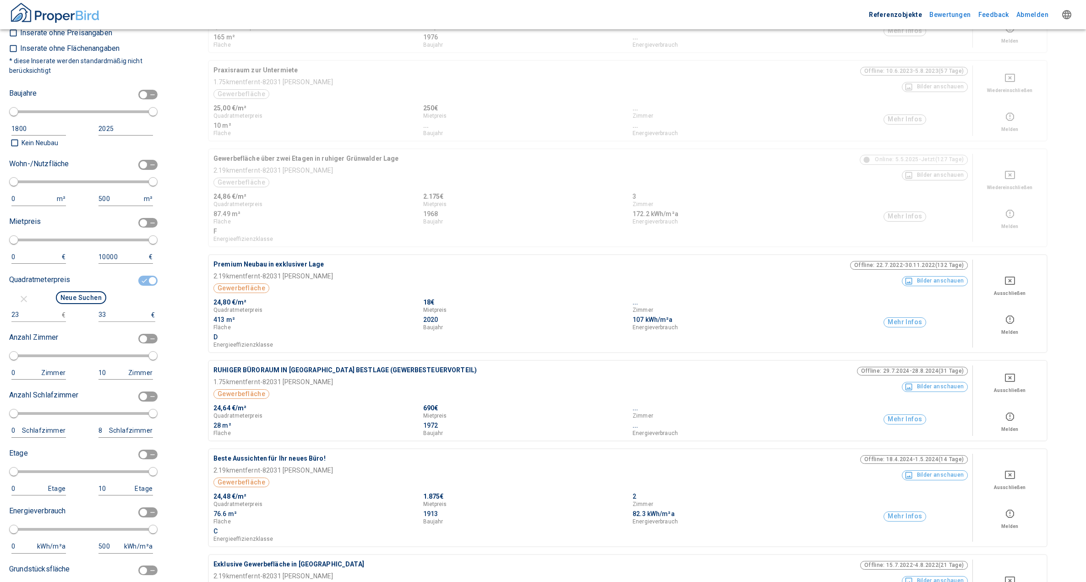
scroll to position [2703, 0]
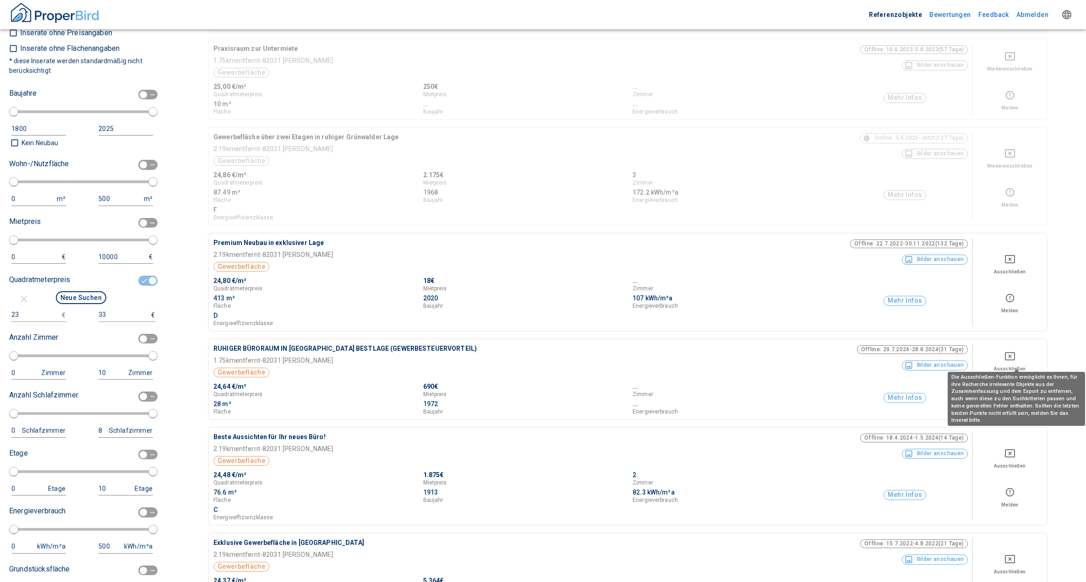
click at [1014, 358] on icon "Deselect for this search" at bounding box center [1010, 356] width 11 height 11
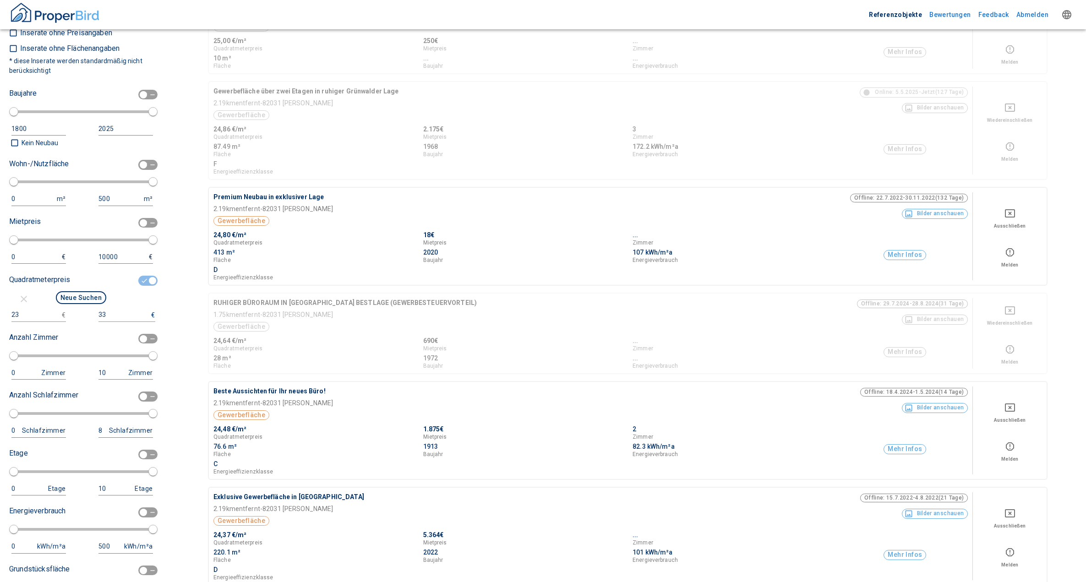
scroll to position [2795, 0]
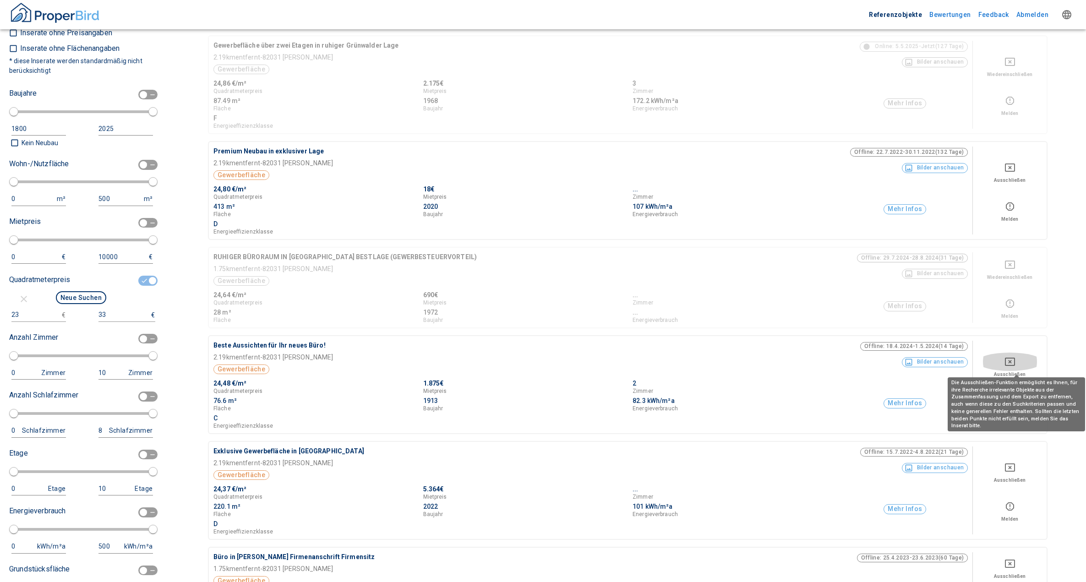
click at [1016, 362] on icon "Deselect for this search" at bounding box center [1010, 361] width 11 height 11
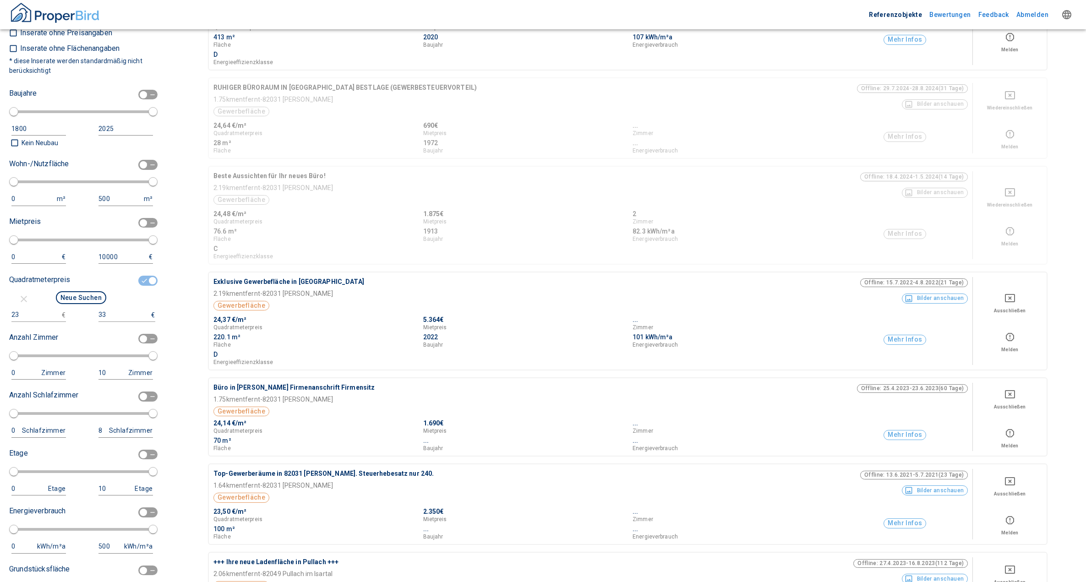
scroll to position [2978, 0]
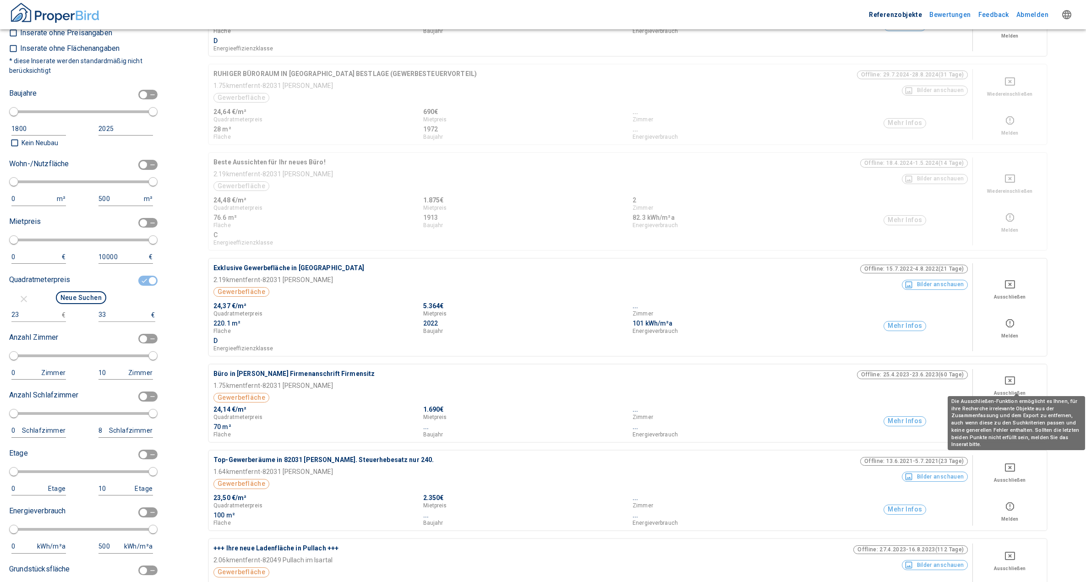
click at [1016, 379] on icon "Deselect for this search" at bounding box center [1010, 380] width 11 height 11
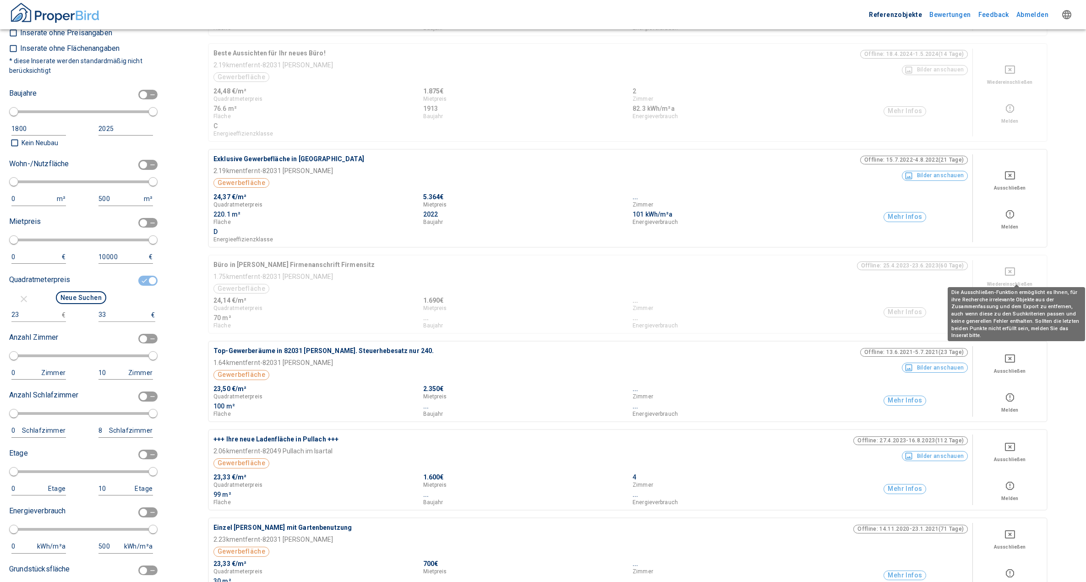
scroll to position [3116, 0]
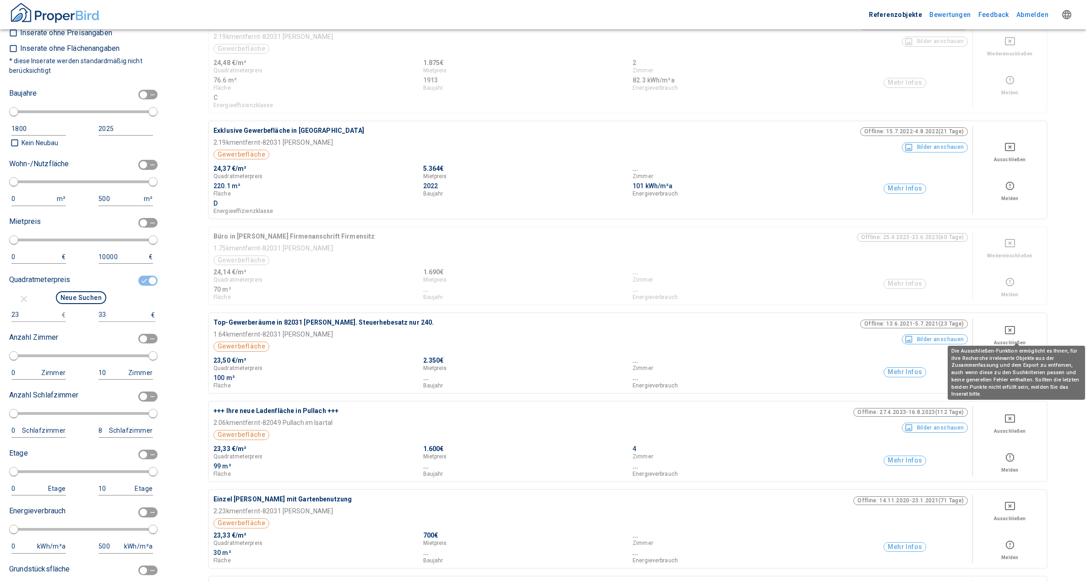
click at [1016, 328] on icon "Deselect for this search" at bounding box center [1010, 330] width 11 height 11
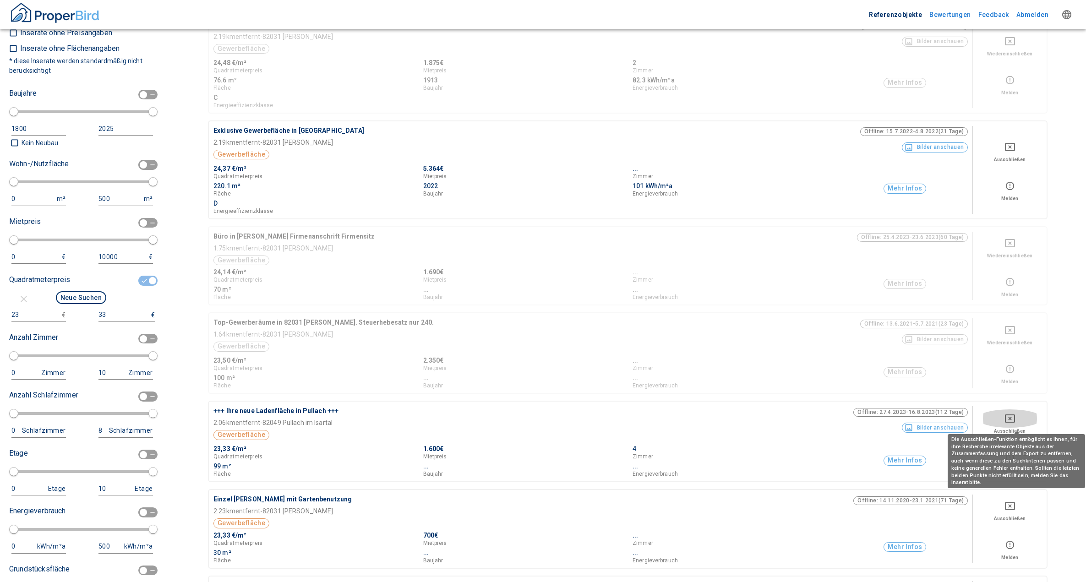
click at [1016, 418] on icon "Deselect for this search" at bounding box center [1010, 418] width 11 height 11
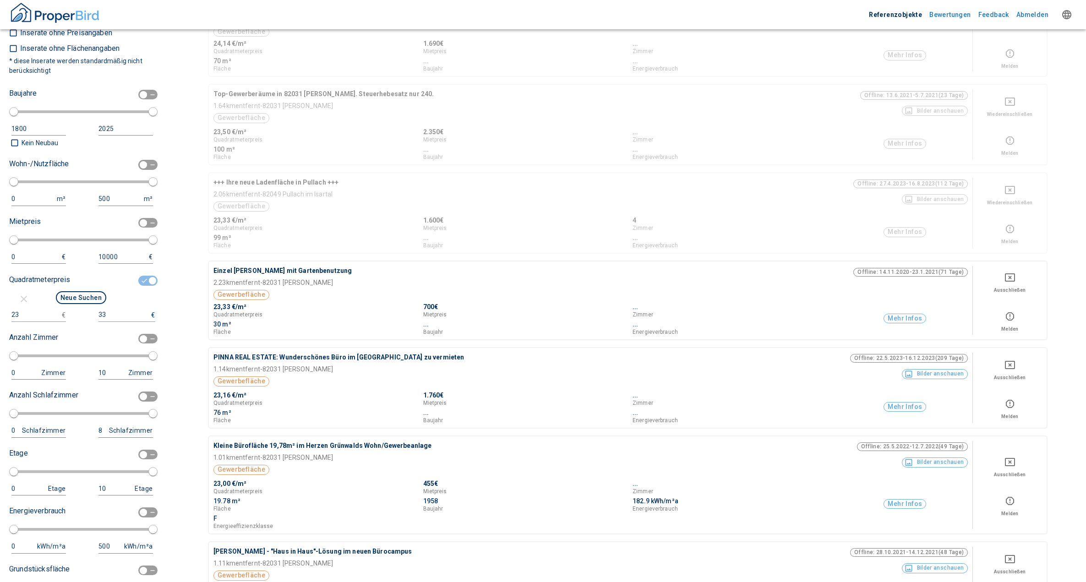
scroll to position [3345, 0]
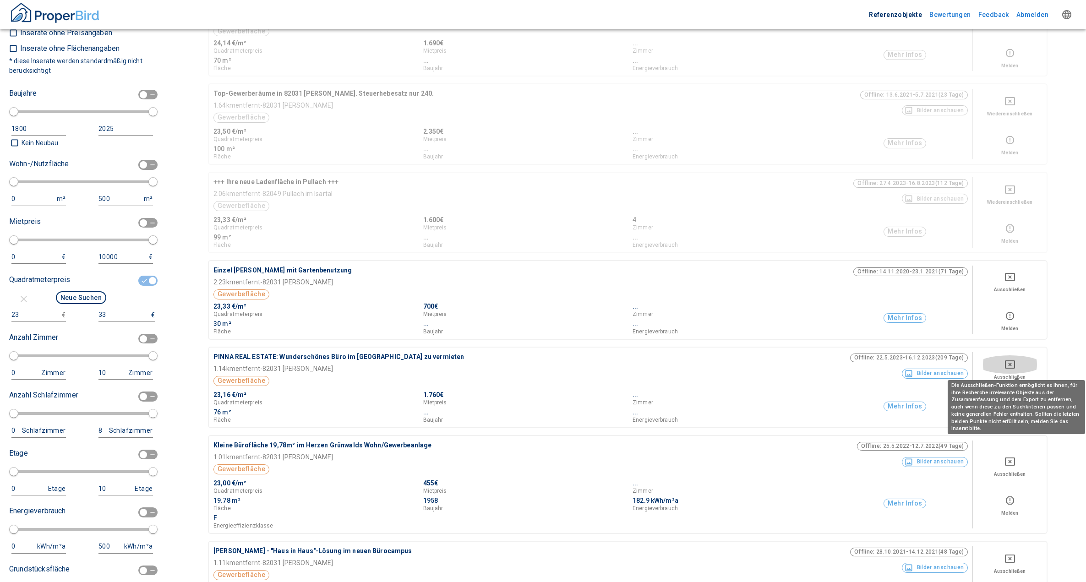
drag, startPoint x: 1016, startPoint y: 364, endPoint x: 1011, endPoint y: 362, distance: 5.4
click at [1011, 362] on icon "Deselect for this search" at bounding box center [1010, 364] width 11 height 11
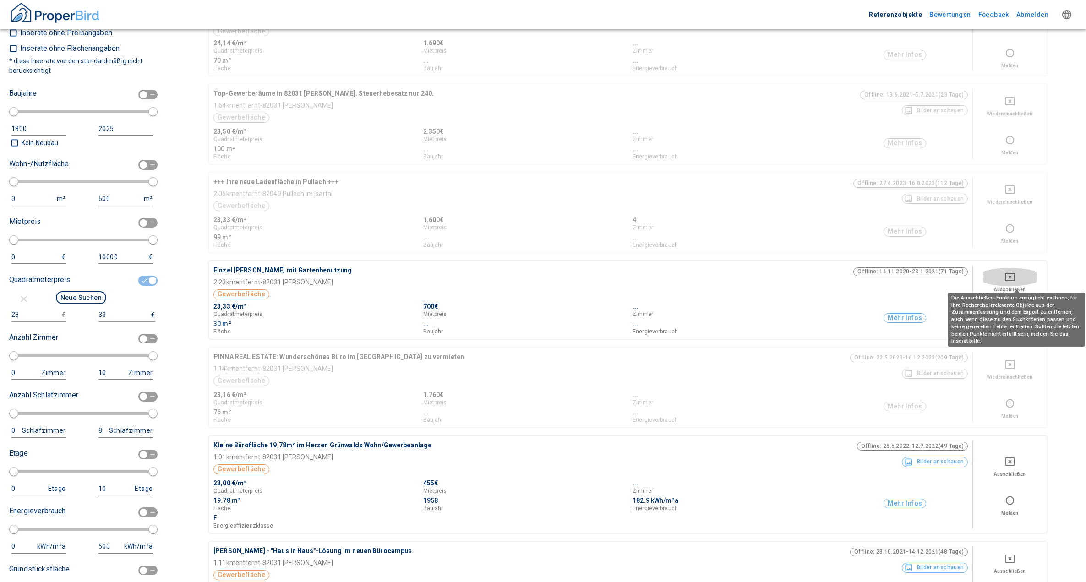
click at [1016, 275] on icon "Deselect for this search" at bounding box center [1010, 277] width 11 height 11
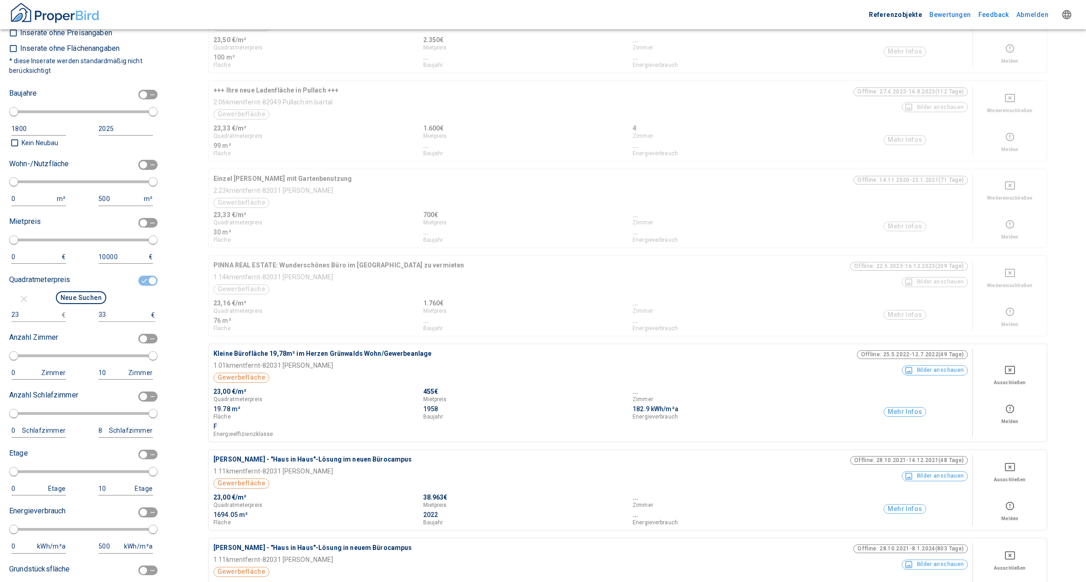
scroll to position [3482, 0]
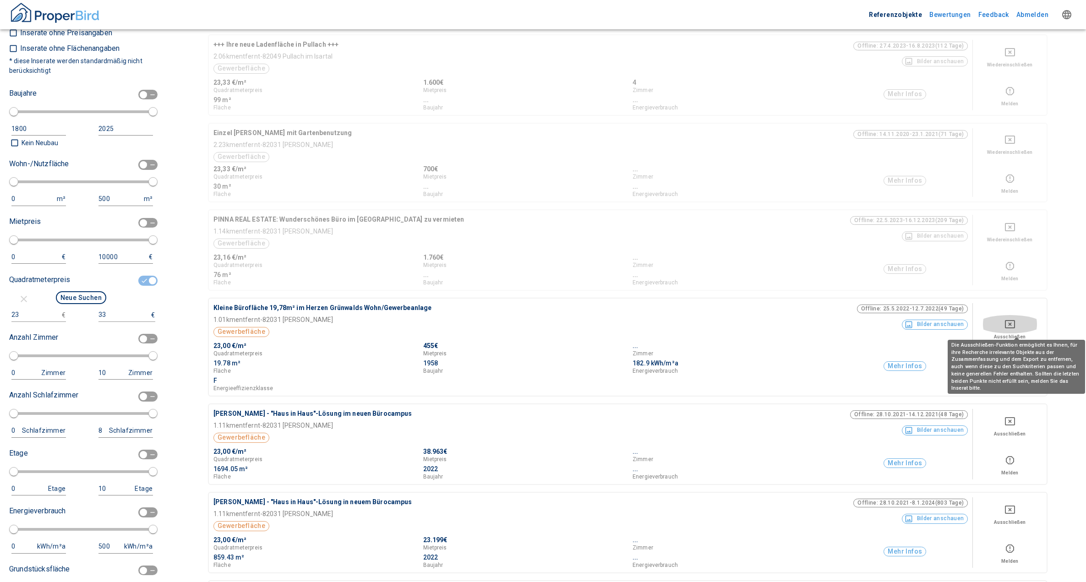
click at [1014, 326] on icon "Deselect for this search" at bounding box center [1010, 324] width 11 height 11
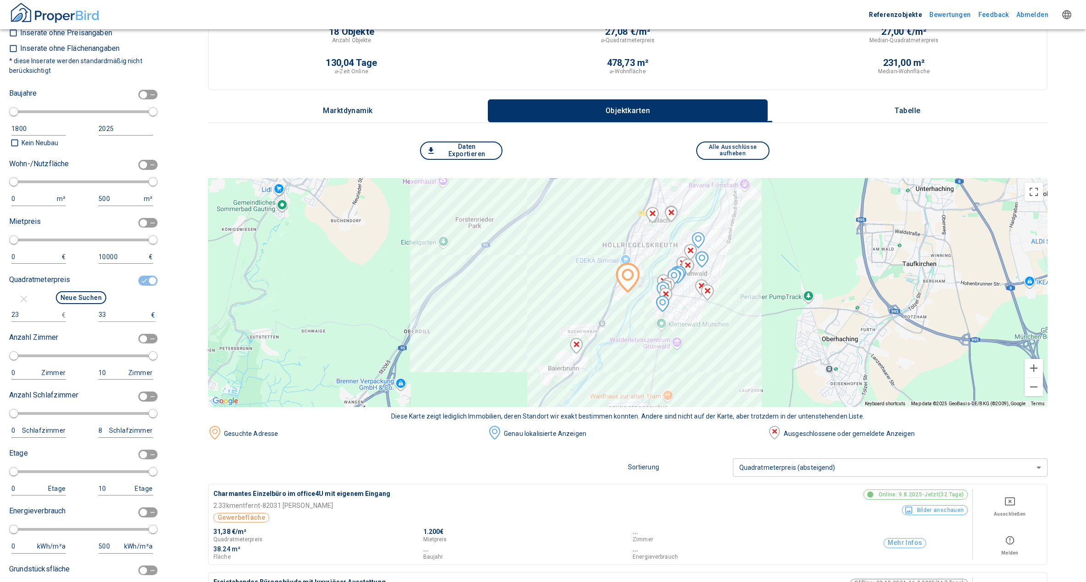
scroll to position [0, 0]
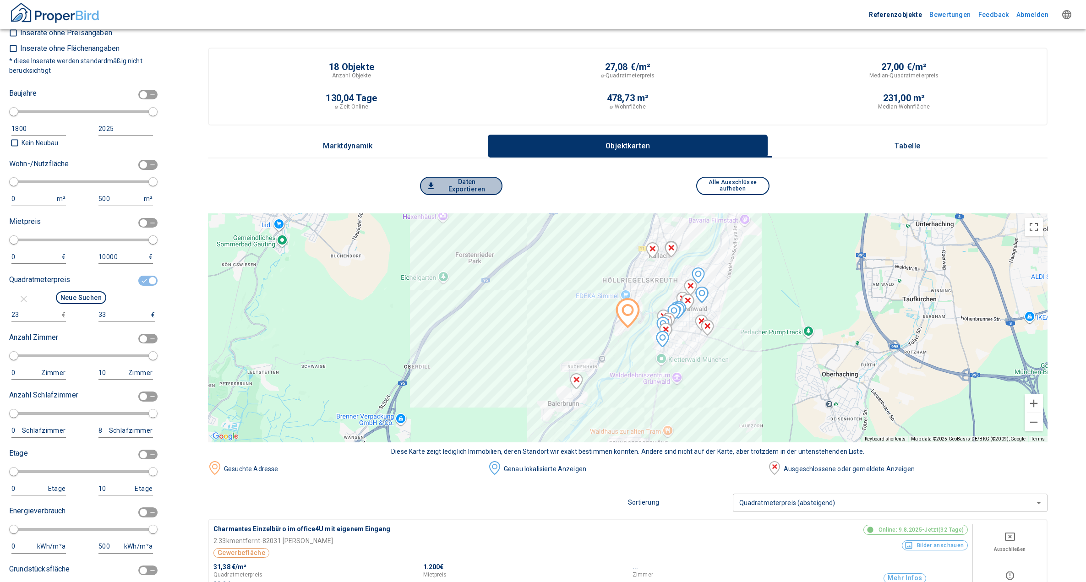
click at [472, 184] on button "Daten Exportieren" at bounding box center [461, 186] width 82 height 18
click at [335, 146] on p "Marktdynamik" at bounding box center [348, 146] width 50 height 8
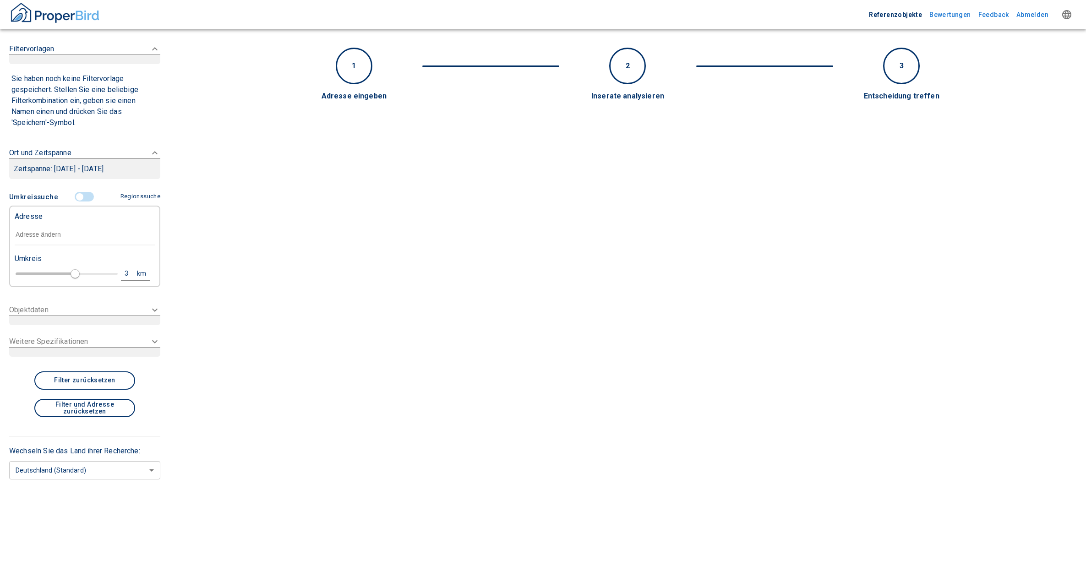
type input "2020"
click at [31, 15] on img "button" at bounding box center [55, 12] width 92 height 23
click at [28, 16] on img "button" at bounding box center [55, 12] width 92 height 23
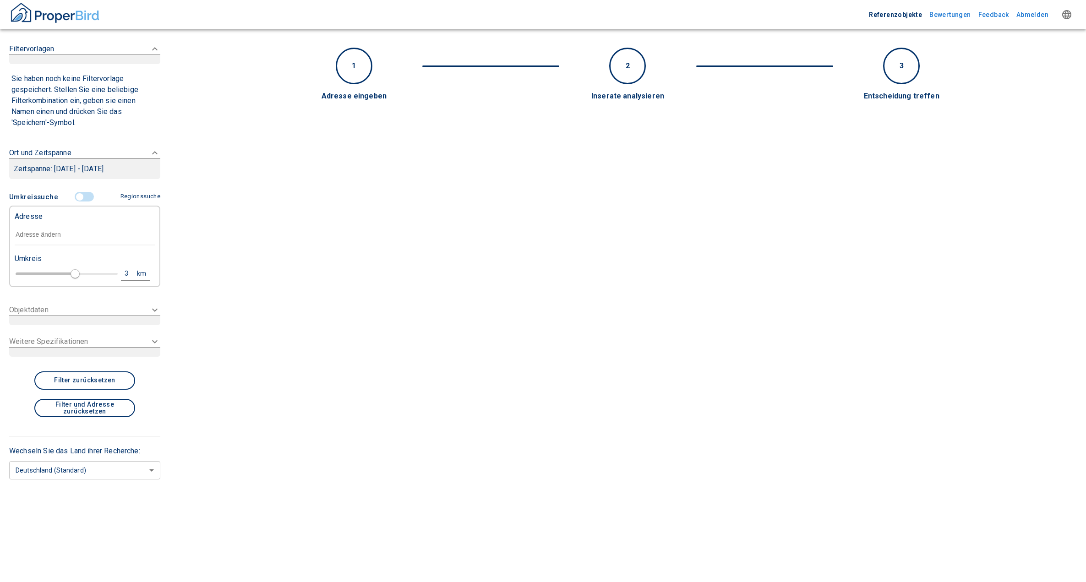
click at [28, 16] on img "button" at bounding box center [55, 12] width 92 height 23
click at [27, 16] on img "button" at bounding box center [55, 12] width 92 height 23
type input "2020"
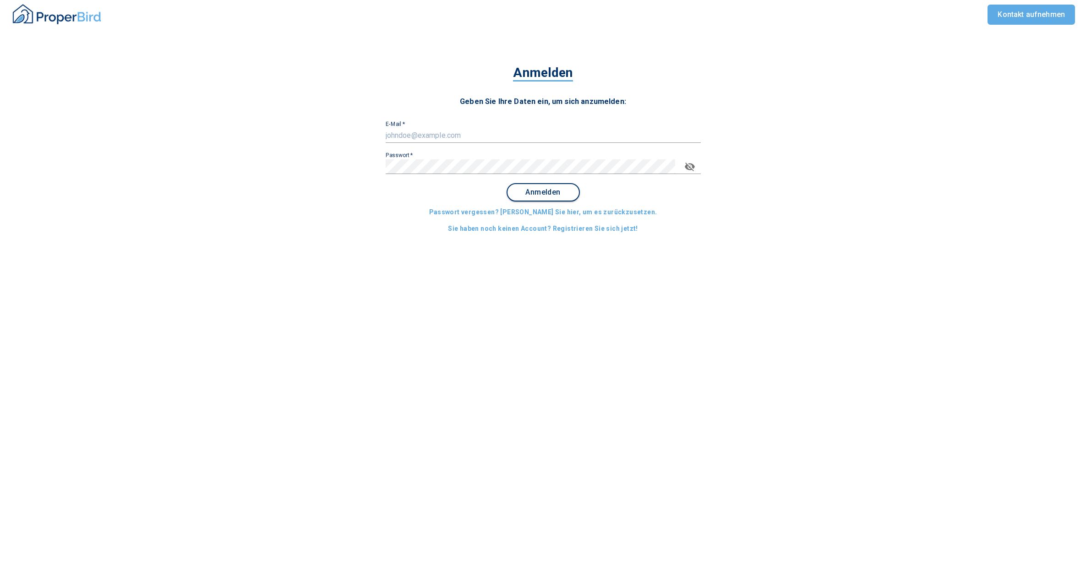
type input "[PERSON_NAME][EMAIL_ADDRESS][DOMAIN_NAME]"
click at [561, 192] on span "Anmelden" at bounding box center [543, 192] width 57 height 8
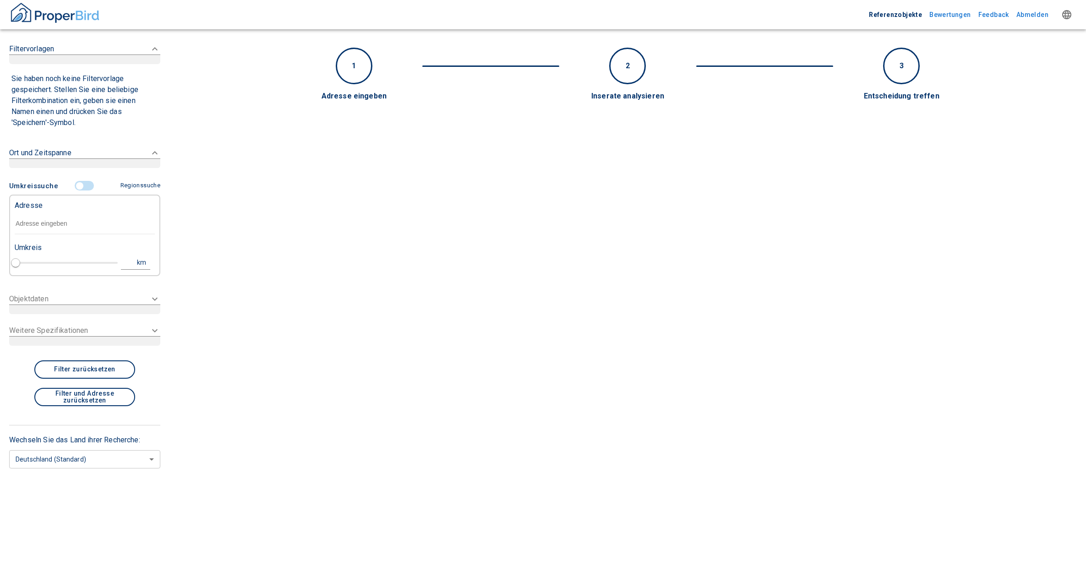
type input "2020"
click at [34, 146] on div "Ort und Zeitspanne" at bounding box center [84, 157] width 151 height 39
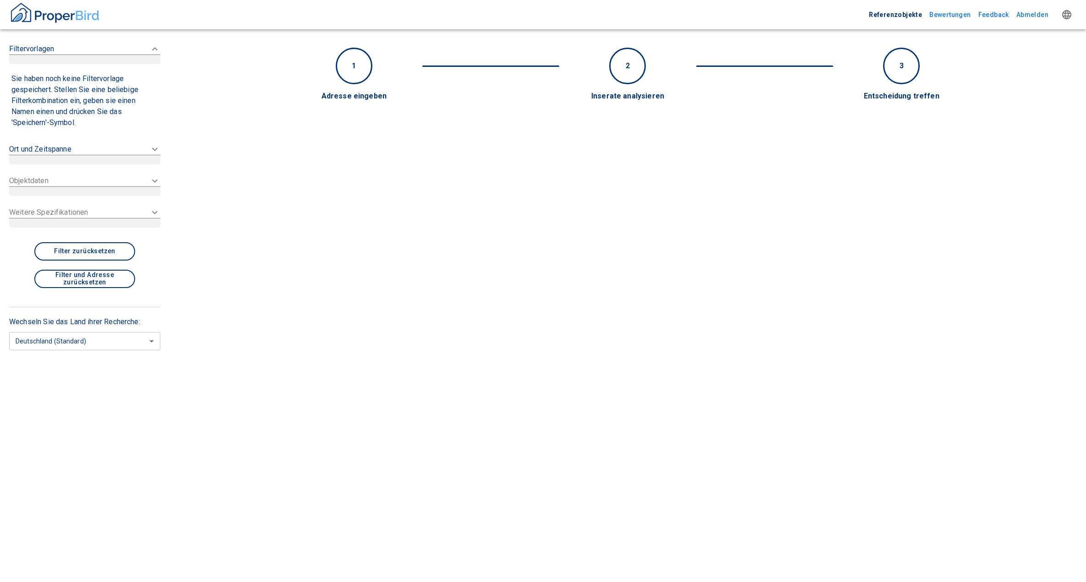
click at [52, 147] on p "Ort und Zeitspanne" at bounding box center [40, 149] width 62 height 11
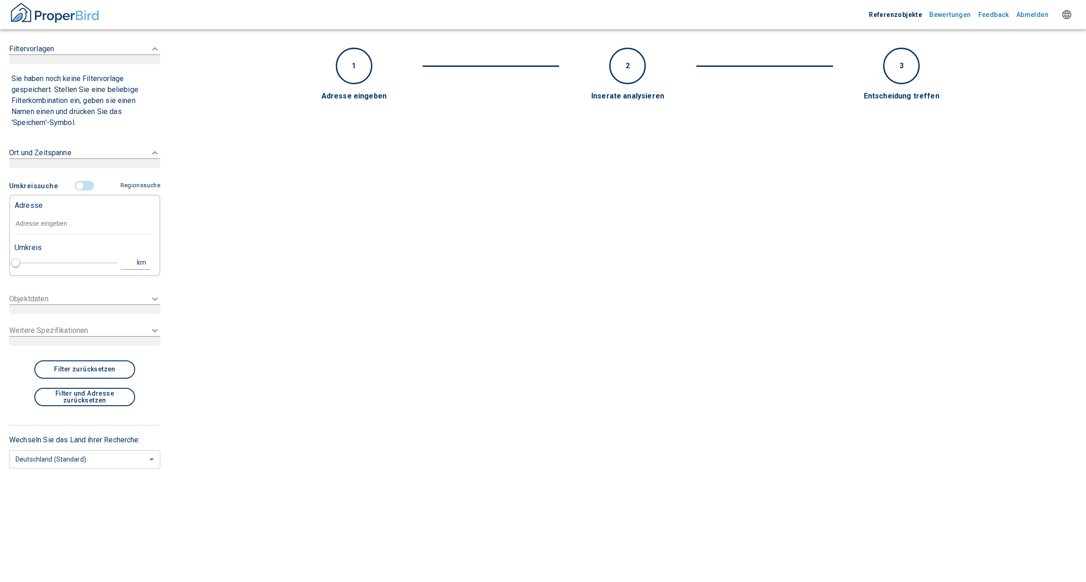
click at [38, 225] on input "text" at bounding box center [85, 224] width 140 height 21
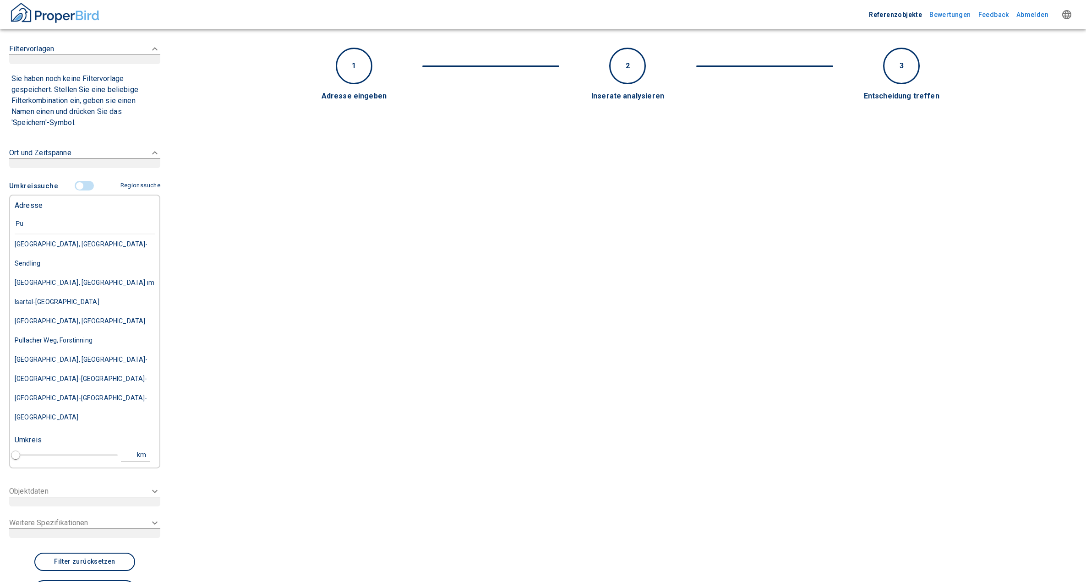
type input "P"
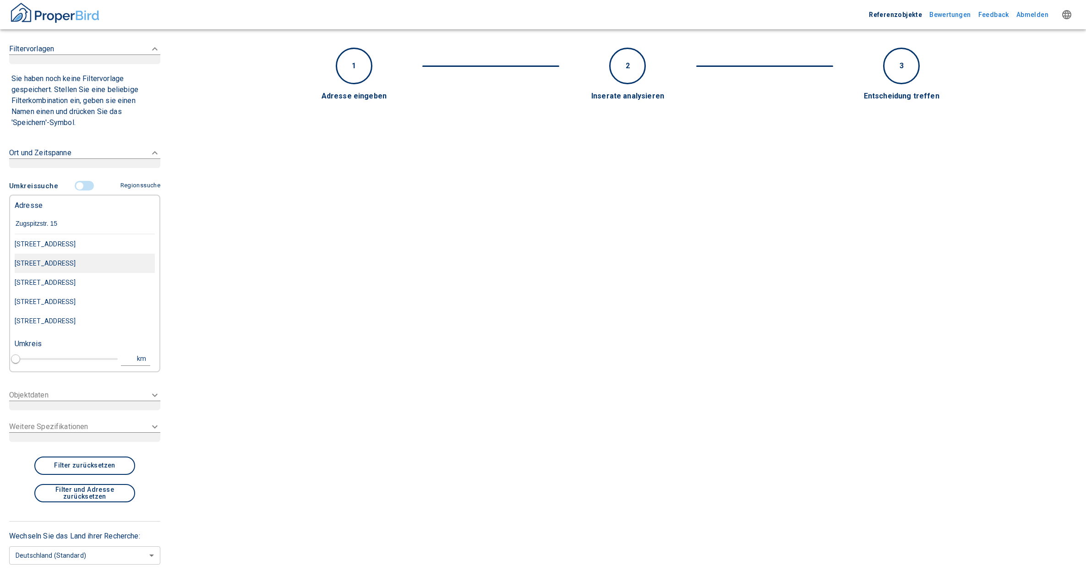
click at [73, 267] on div "[STREET_ADDRESS]" at bounding box center [85, 263] width 140 height 19
type input "[STREET_ADDRESS]"
type input "1"
type input "2020"
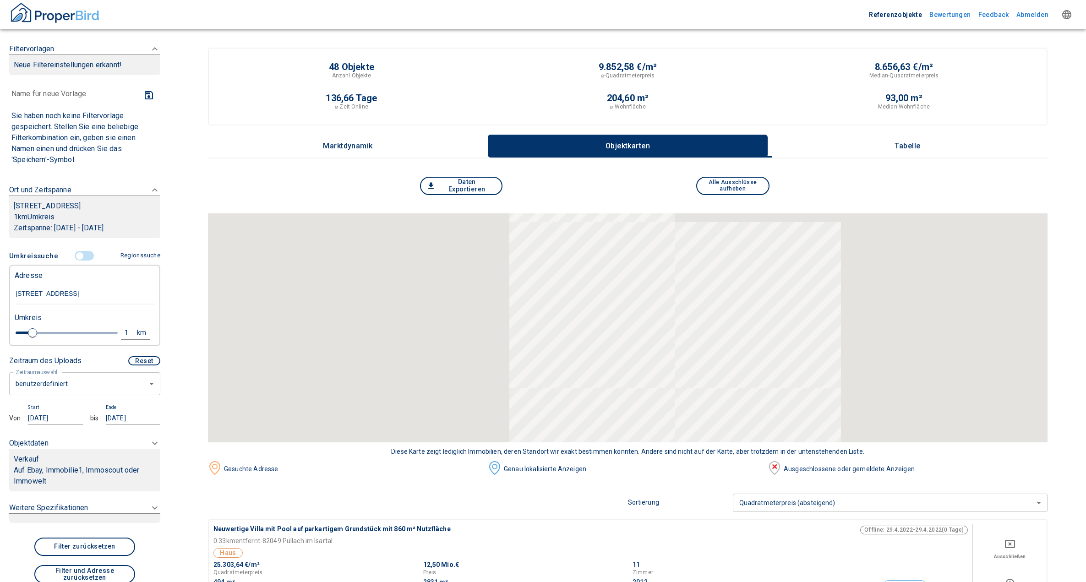
type input "[STREET_ADDRESS]"
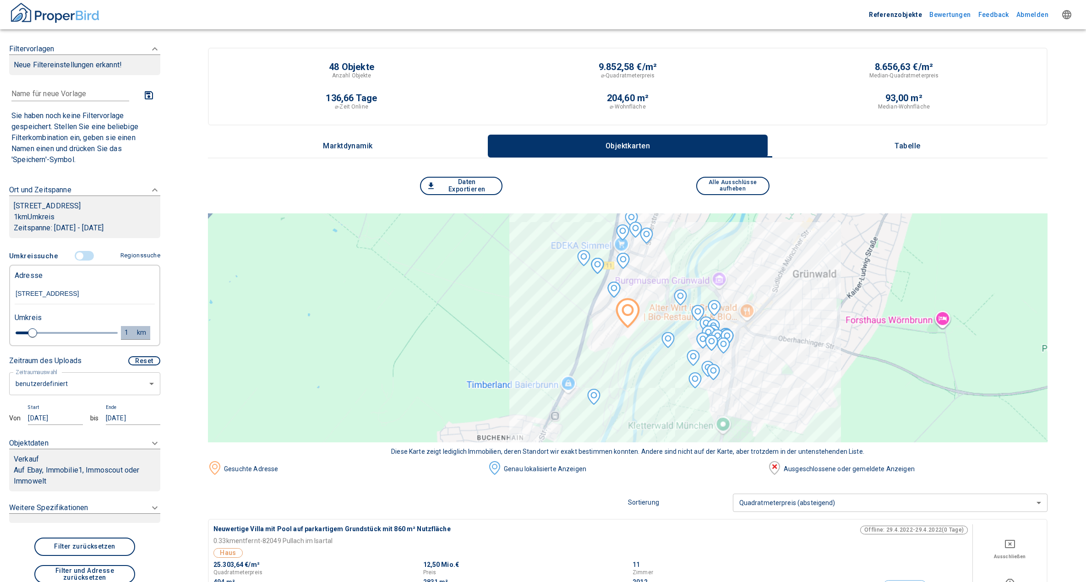
click at [123, 339] on div "1" at bounding box center [131, 332] width 16 height 11
drag, startPoint x: 48, startPoint y: 341, endPoint x: 31, endPoint y: 343, distance: 16.6
click at [31, 343] on div "1 km Neue Suchen" at bounding box center [77, 334] width 140 height 22
type input "3"
click at [118, 339] on button "Neue Suchen" at bounding box center [122, 332] width 50 height 13
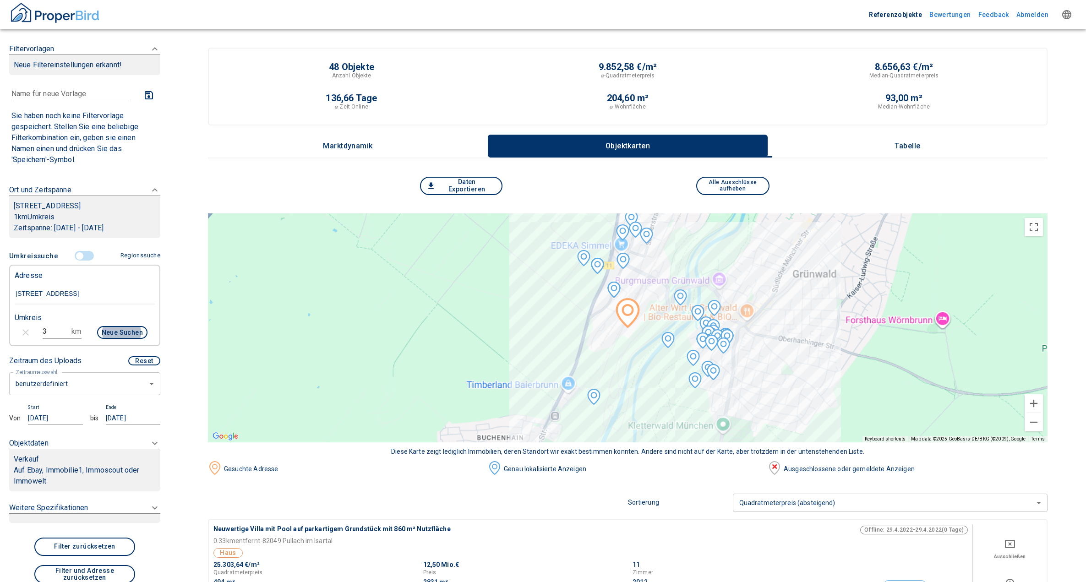
type input "2020"
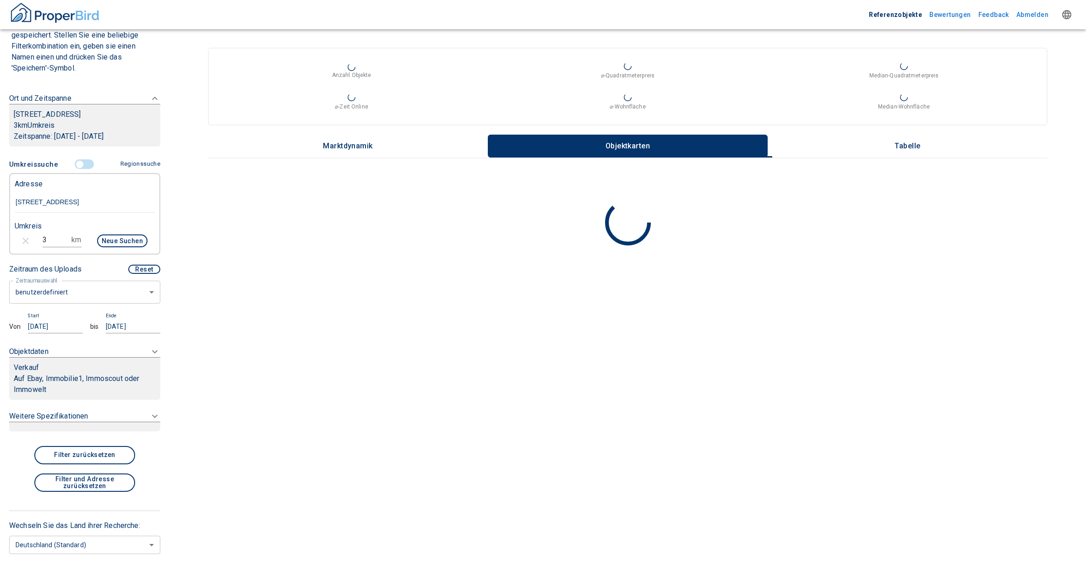
click at [118, 373] on div "Verkauf" at bounding box center [85, 367] width 142 height 11
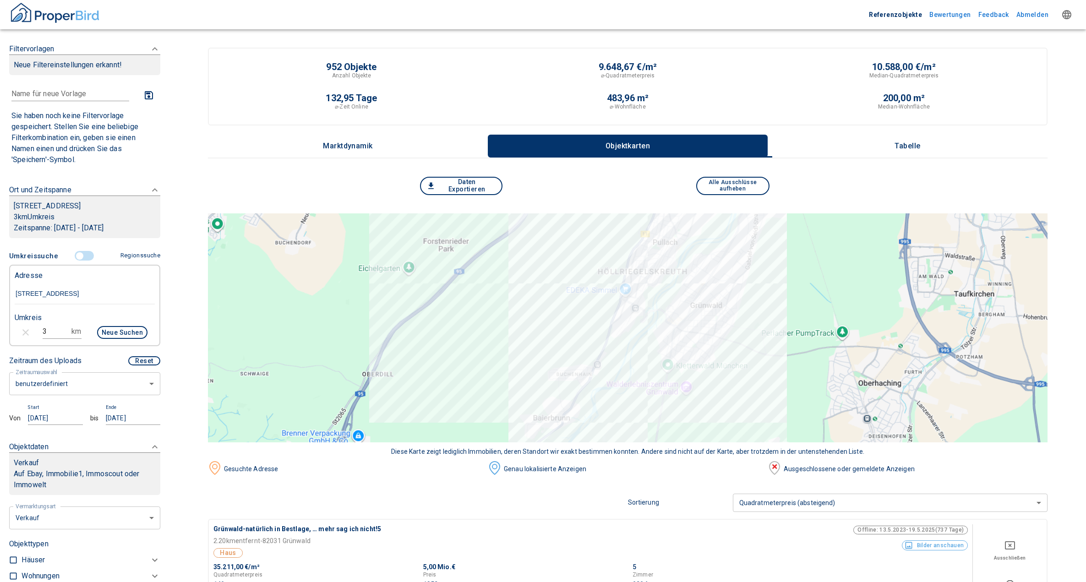
click at [82, 469] on div "Verkauf" at bounding box center [85, 463] width 142 height 11
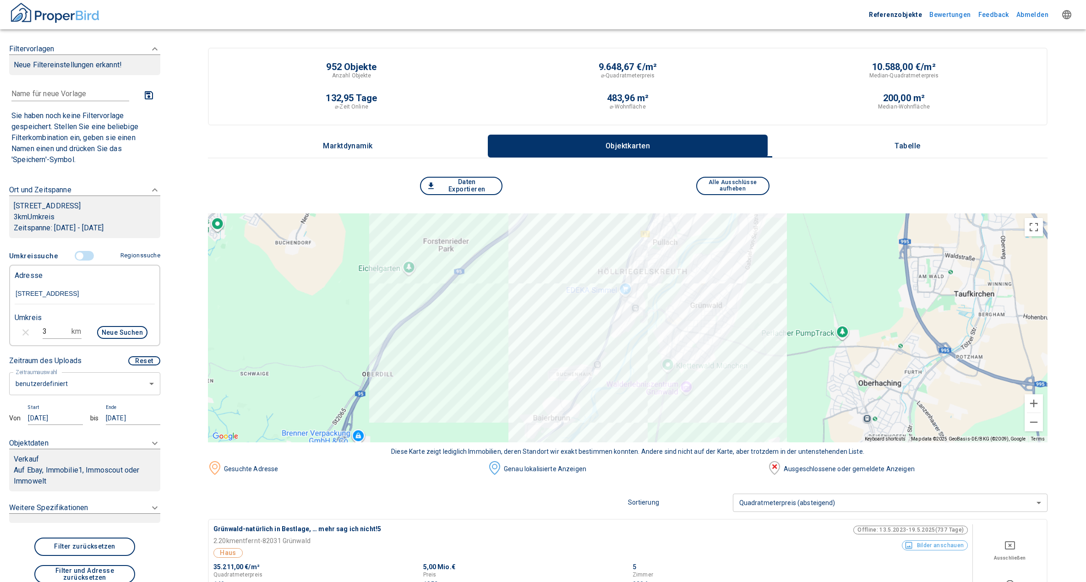
click at [86, 485] on p "Auf Ebay, Immobilie1, Immoscout oder Immowelt" at bounding box center [85, 476] width 142 height 22
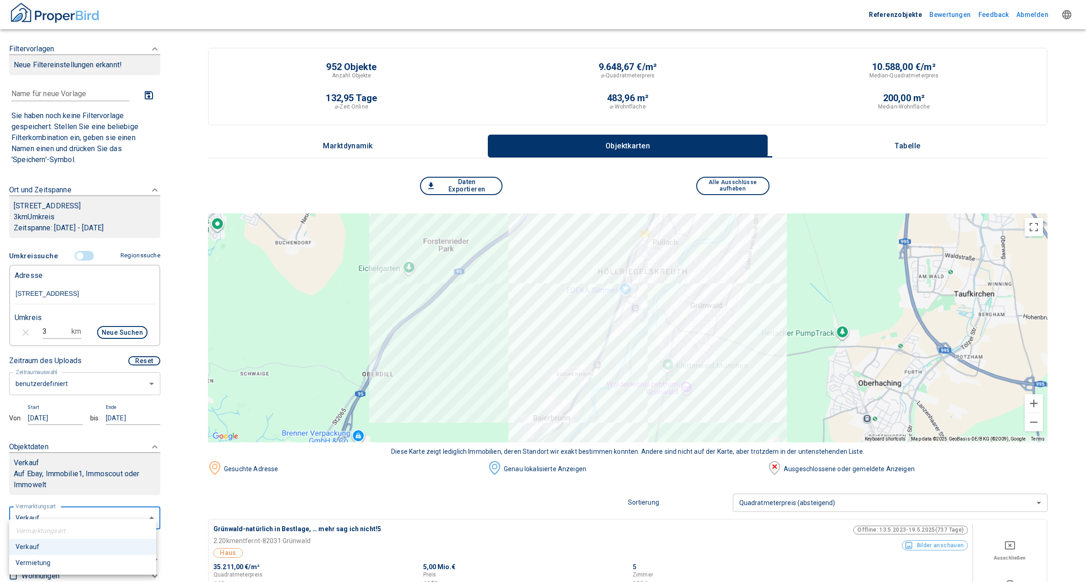
click at [43, 562] on li "Vermietung" at bounding box center [82, 563] width 147 height 16
type input "rent"
type input "2020"
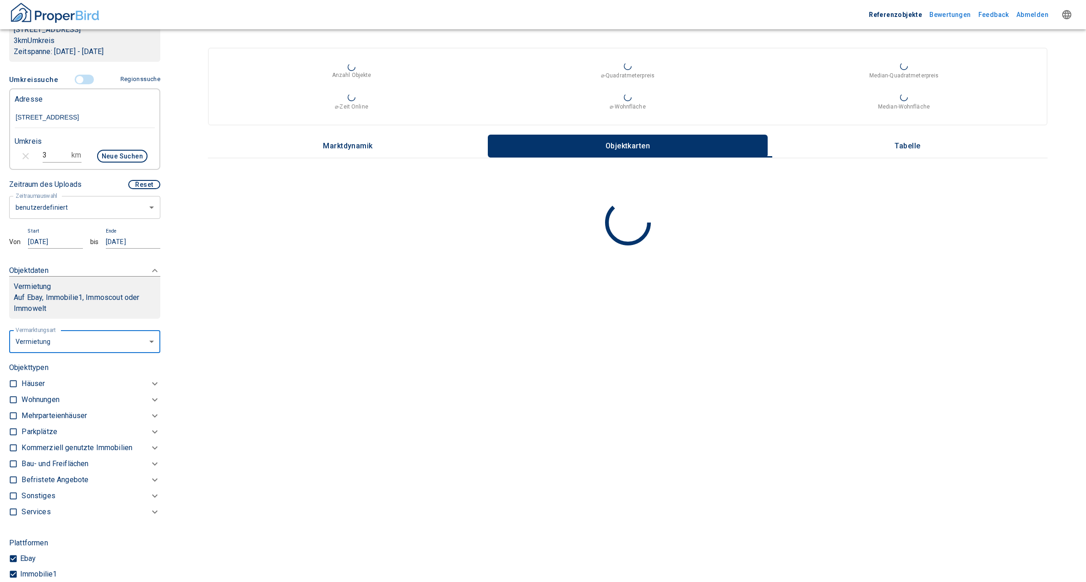
scroll to position [183, 0]
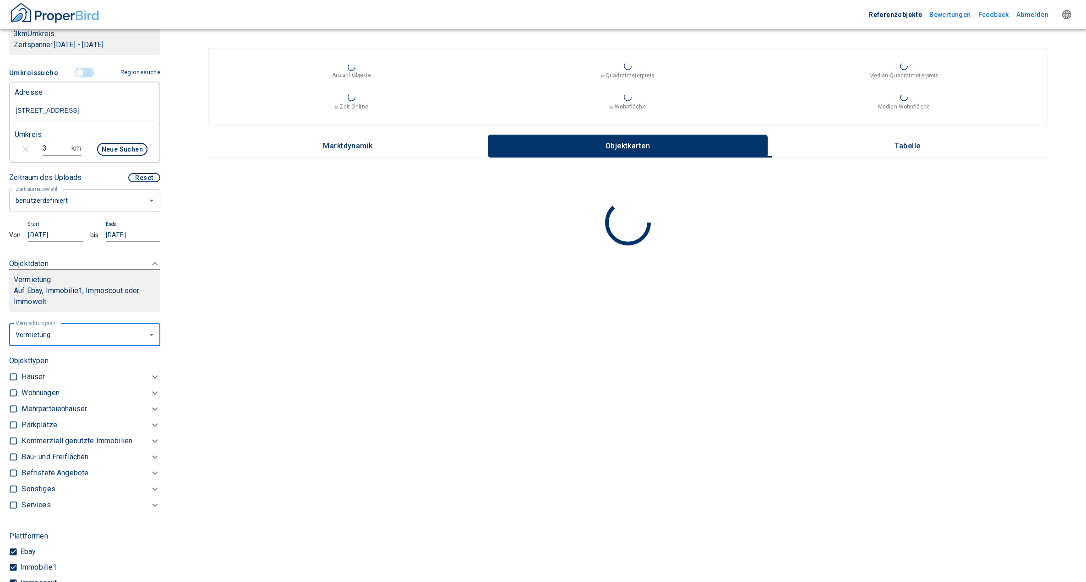
click at [13, 446] on input "checkbox" at bounding box center [13, 441] width 9 height 9
checkbox input "true"
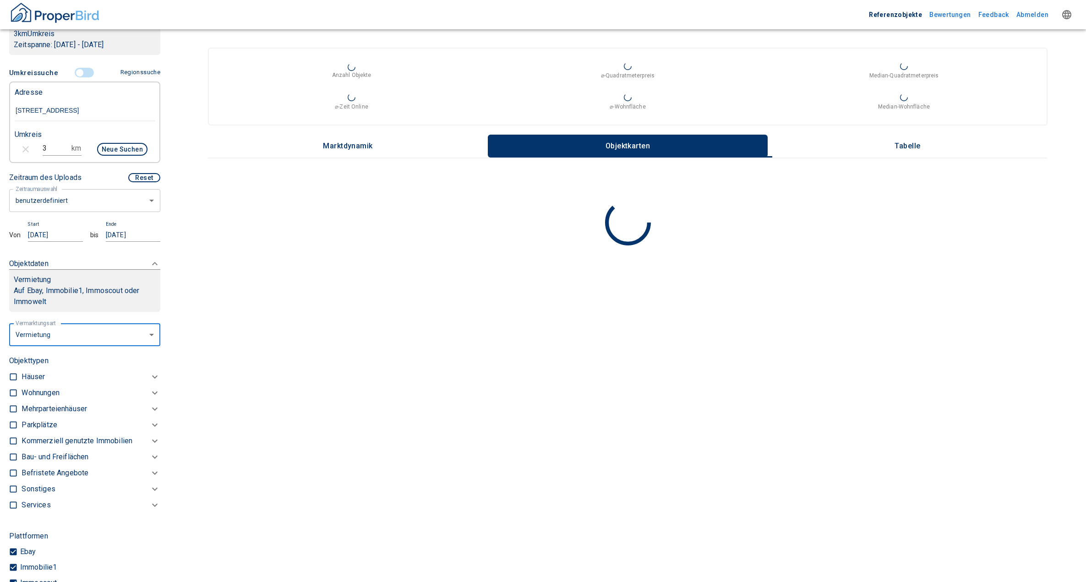
checkbox input "true"
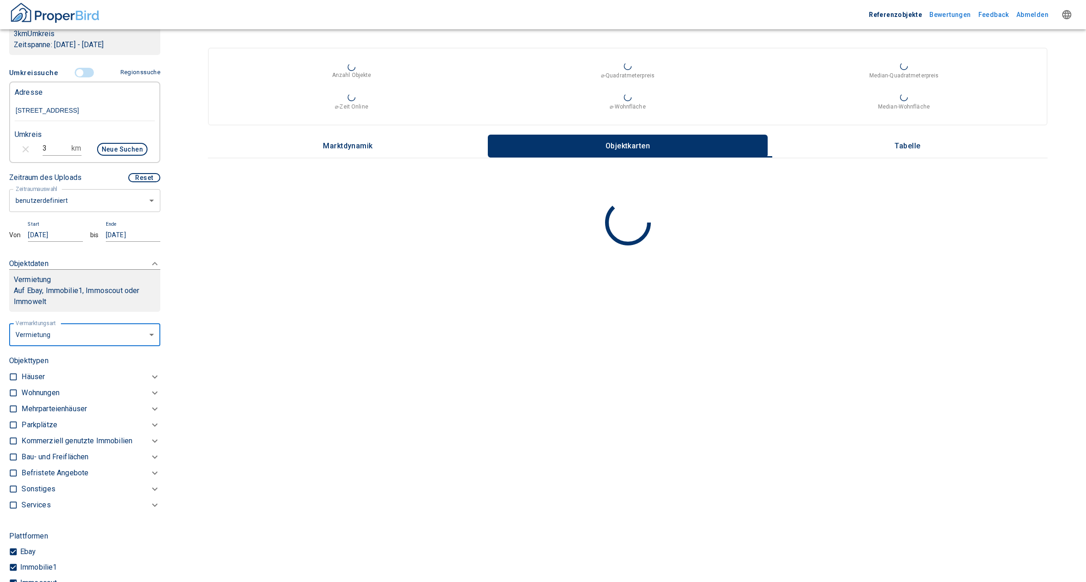
checkbox input "true"
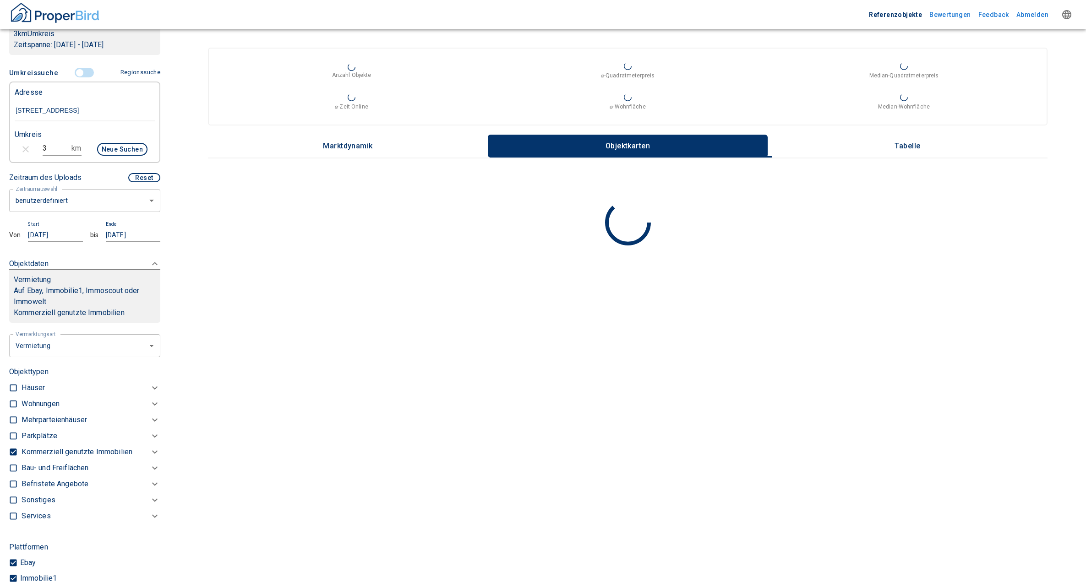
type input "2020"
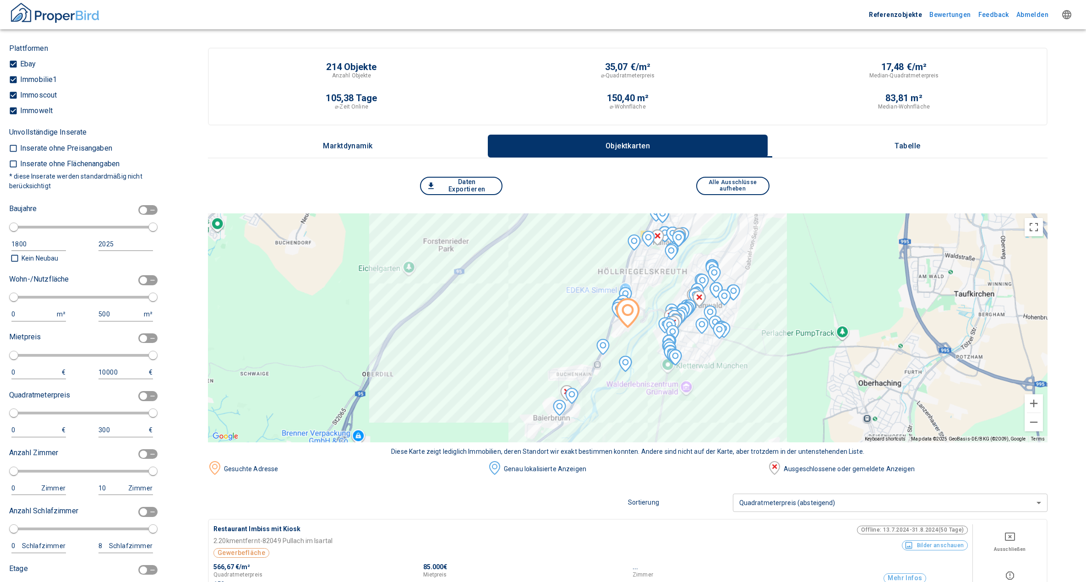
scroll to position [687, 0]
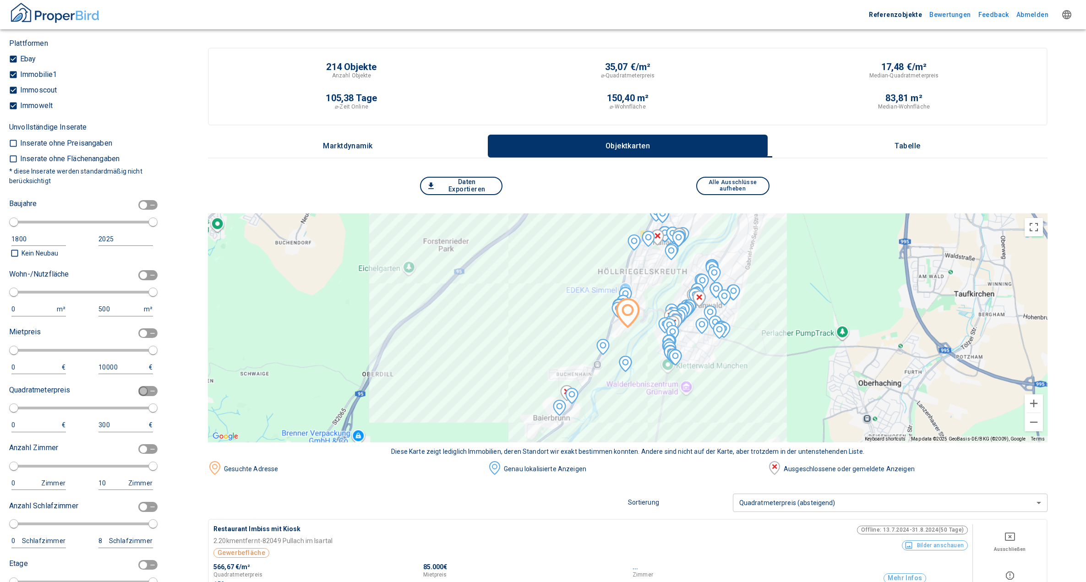
click at [143, 396] on input "checkbox" at bounding box center [143, 391] width 27 height 10
checkbox input "true"
type input "2020"
type input "10"
type input "100"
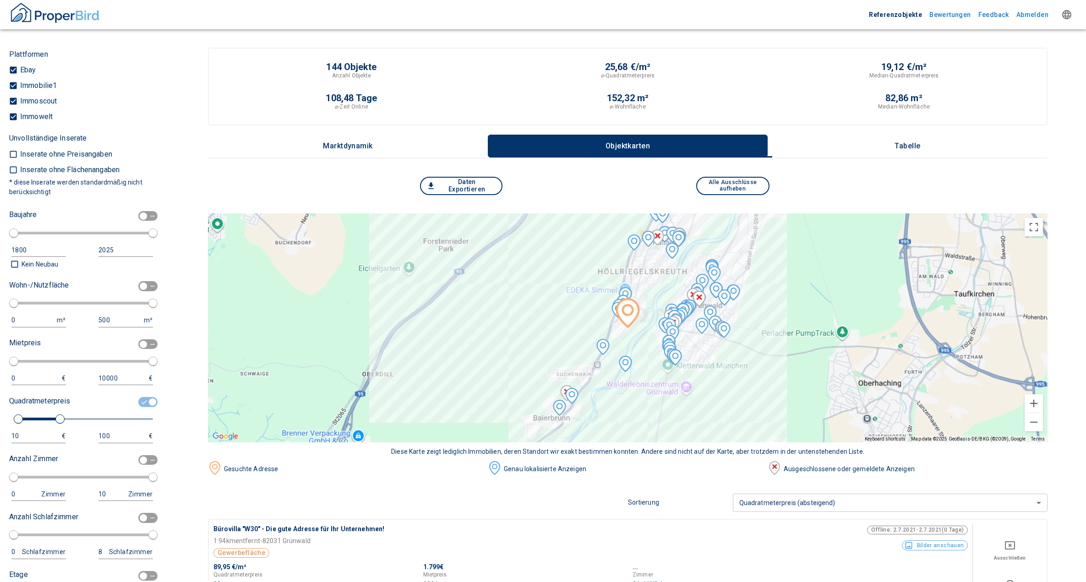
click at [16, 442] on div "10" at bounding box center [29, 436] width 36 height 11
drag, startPoint x: 17, startPoint y: 449, endPoint x: 8, endPoint y: 449, distance: 9.6
click at [8, 449] on div "Filtervorlagen Neue Filtereinstellungen erkannt! Name für neue Vorlage x Sie ha…" at bounding box center [85, 291] width 170 height 582
type input "23"
drag, startPoint x: 110, startPoint y: 447, endPoint x: 93, endPoint y: 449, distance: 17.1
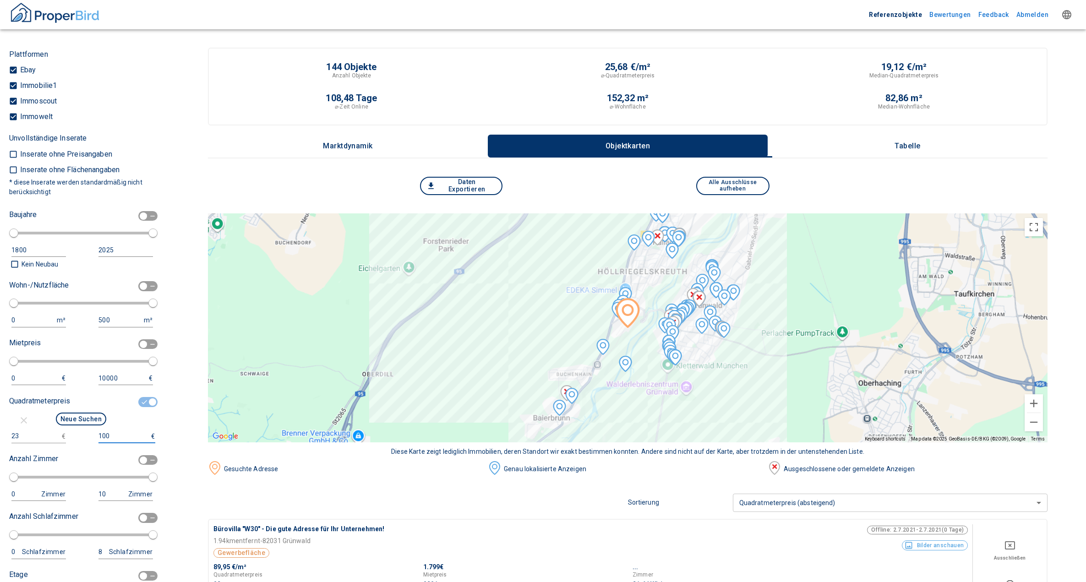
click at [94, 443] on div "100 €" at bounding box center [123, 436] width 59 height 13
type input "35"
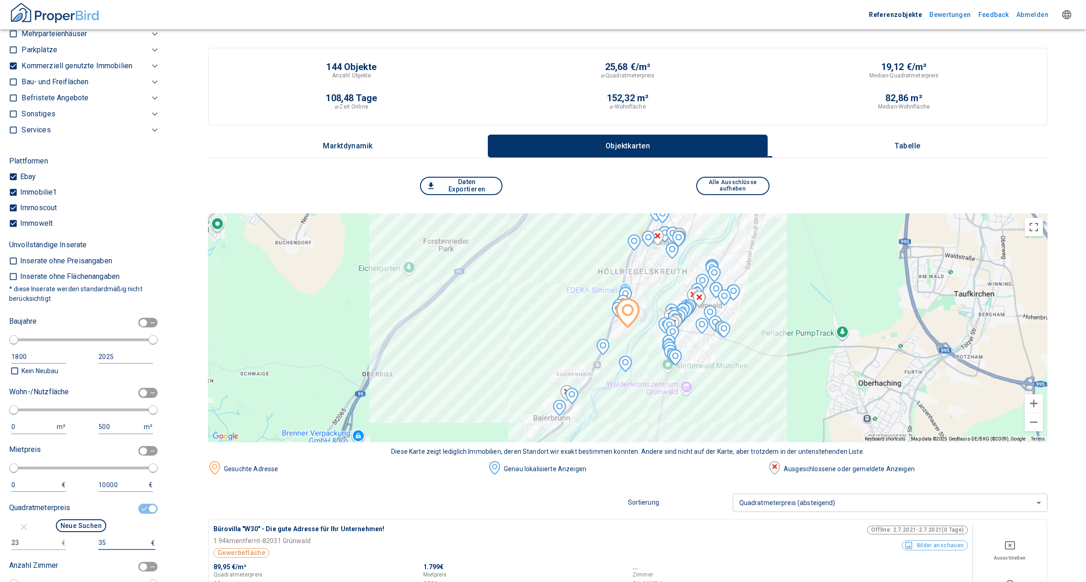
scroll to position [596, 0]
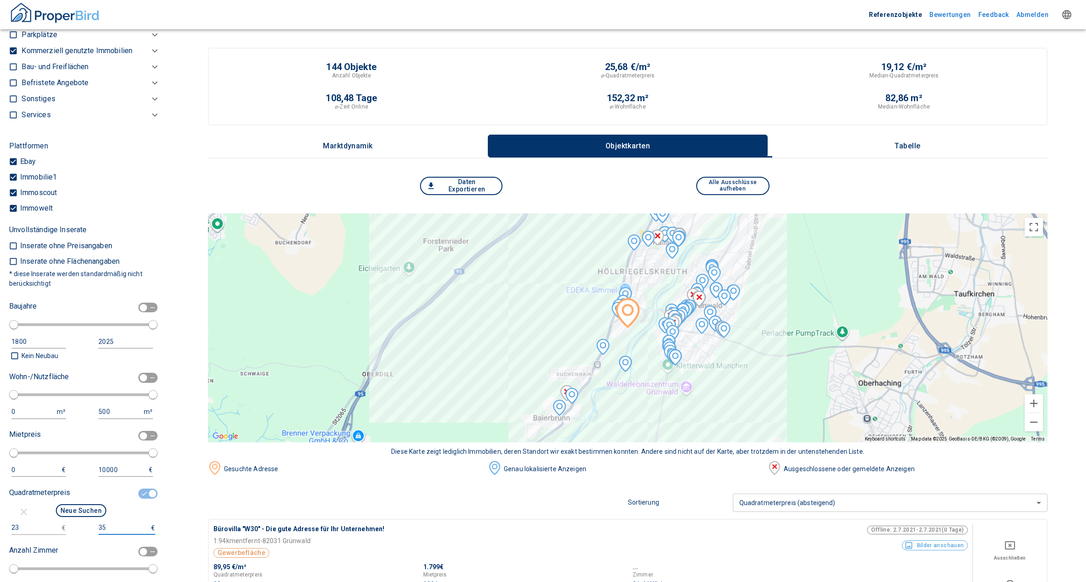
click at [88, 517] on button "Neue Suchen" at bounding box center [81, 510] width 50 height 13
type input "2020"
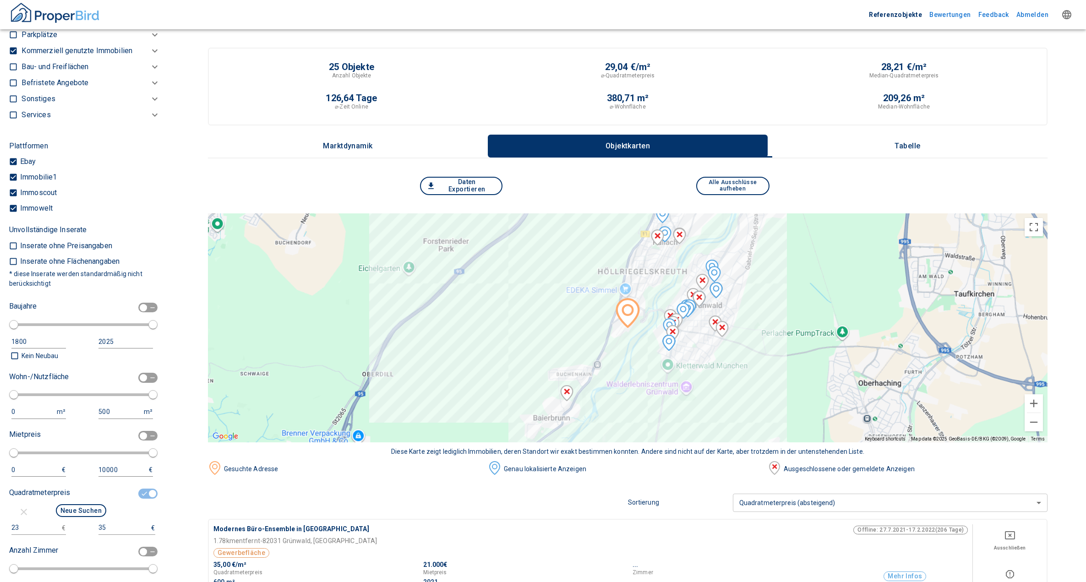
click at [27, 419] on div "0 m²" at bounding box center [40, 412] width 59 height 14
click at [145, 383] on input "checkbox" at bounding box center [143, 378] width 27 height 10
checkbox input "true"
type input "2020"
type input "50"
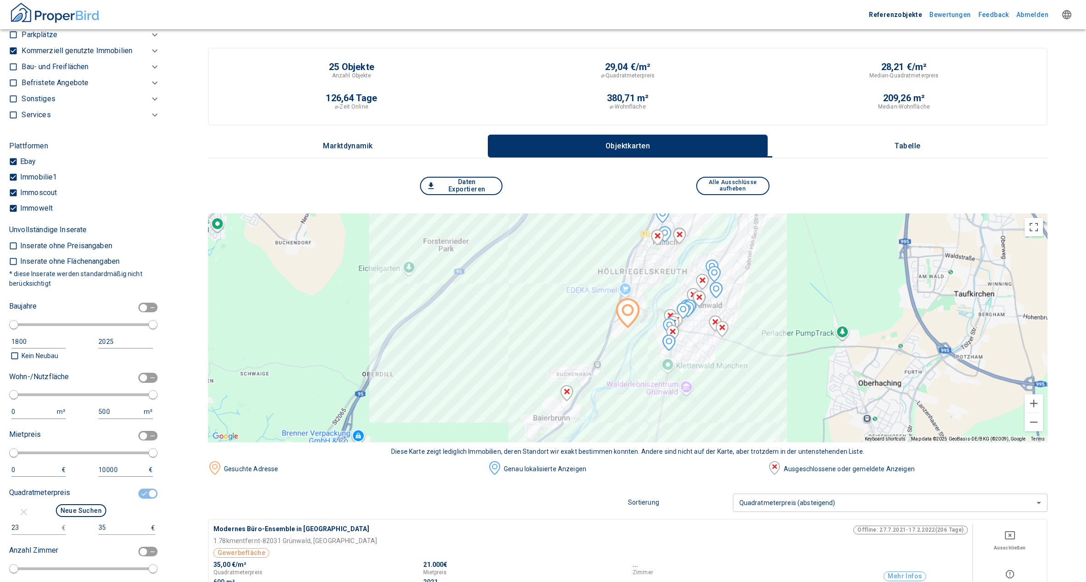
type input "150"
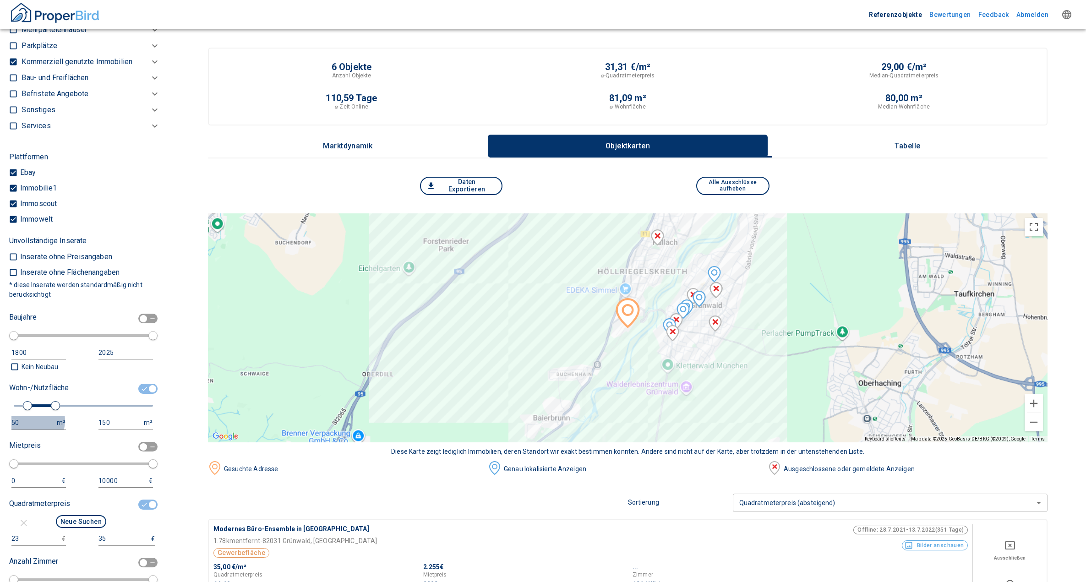
click at [32, 429] on div "50" at bounding box center [29, 422] width 36 height 11
drag, startPoint x: 30, startPoint y: 433, endPoint x: 4, endPoint y: 435, distance: 25.7
click at [5, 434] on div "Filtervorlagen Neue Filtereinstellungen erkannt! Name für neue Vorlage x Sie ha…" at bounding box center [85, 291] width 170 height 582
type input "150"
drag, startPoint x: 108, startPoint y: 431, endPoint x: 72, endPoint y: 436, distance: 36.2
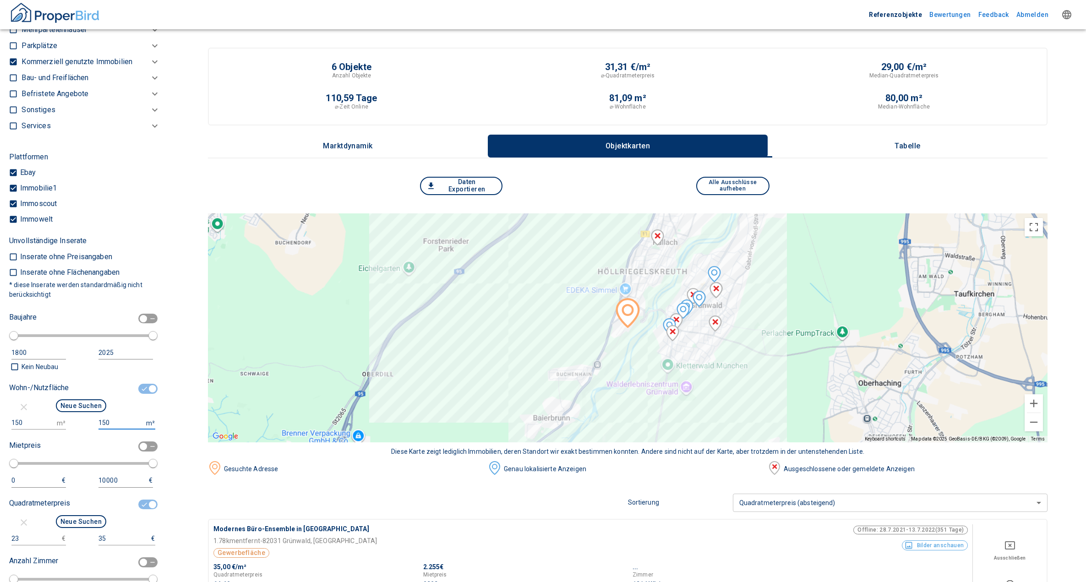
click at [72, 430] on div "150 m² 150 m²" at bounding box center [81, 422] width 144 height 13
type input "5000"
click at [75, 411] on button "Neue Suchen" at bounding box center [81, 406] width 50 height 13
type input "2020"
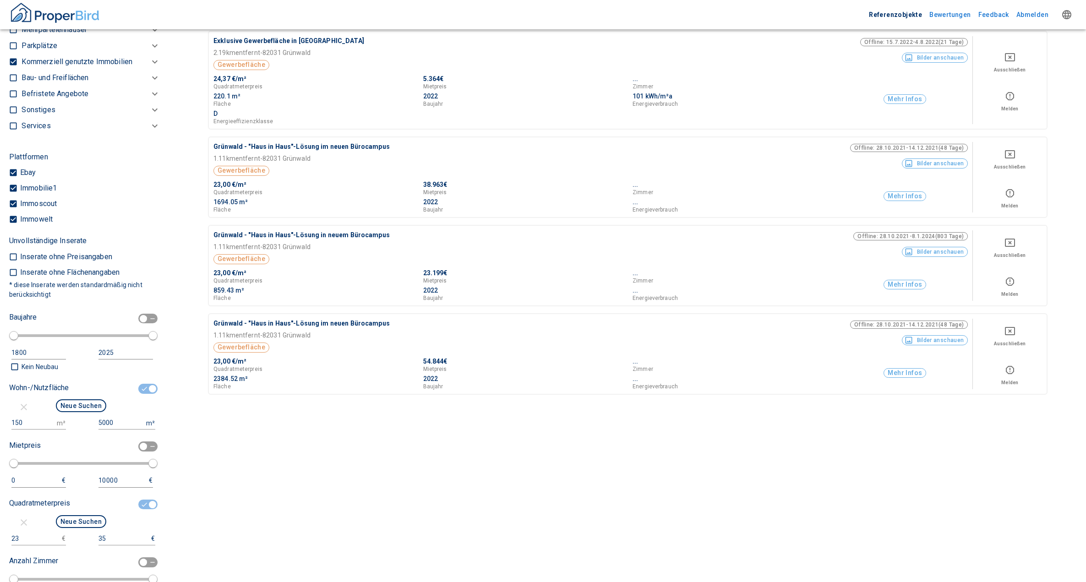
scroll to position [1649, 0]
